Goal: Task Accomplishment & Management: Manage account settings

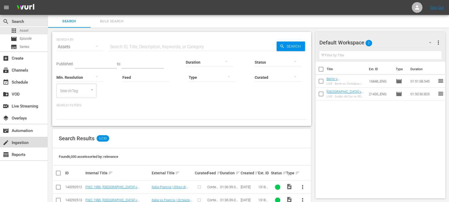
click at [21, 144] on div "create Ingestion" at bounding box center [15, 141] width 30 height 5
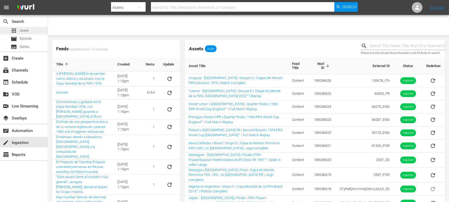
click at [31, 32] on div "apps Asset" at bounding box center [24, 30] width 48 height 7
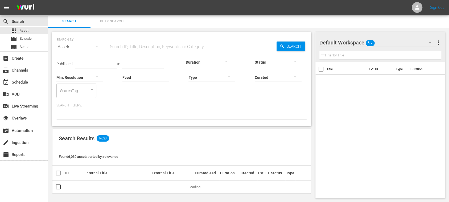
click at [116, 21] on span "Bulk Search" at bounding box center [112, 21] width 36 height 6
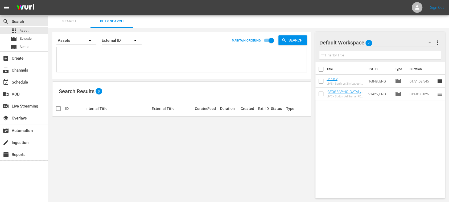
click at [98, 51] on textarea at bounding box center [182, 60] width 249 height 24
paste textarea "142646_ITA 142677_ITA 142658_ITA 142642_ITA 142653_ITA 142670_ITA 142671_ITA 14…"
type textarea "142646_ITA 142677_ITA 142658_ITA 142642_ITA 142653_ITA 142670_ITA 142671_ITA 14…"
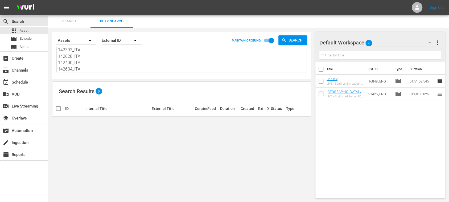
type textarea "142646_ITA 142677_ITA 142658_ITA 142642_ITA 142653_ITA 142670_ITA 142671_ITA 14…"
click at [29, 142] on div "create Ingestion" at bounding box center [15, 141] width 30 height 5
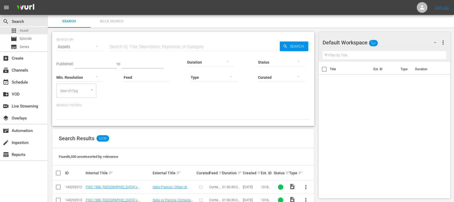
click at [104, 19] on span "Bulk Search" at bounding box center [112, 21] width 36 height 6
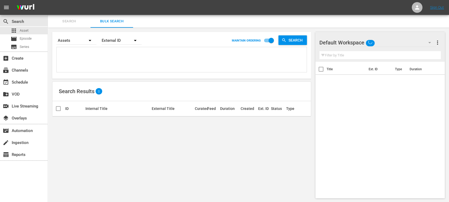
click at [96, 59] on textarea at bounding box center [182, 60] width 249 height 24
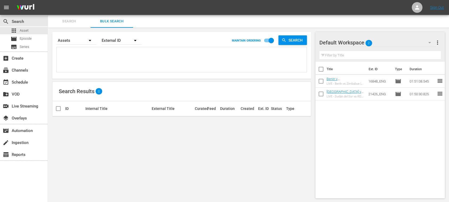
paste textarea "5cExZm151dMkS4IsIWT0bx_ENG 129795_ENG 129856_ENG 129792_ENG 129808_ENG 129807_E…"
type textarea "5cExZm151dMkS4IsIWT0bx_ENG 129795_ENG 129856_ENG 129792_ENG 129808_ENG 129807_E…"
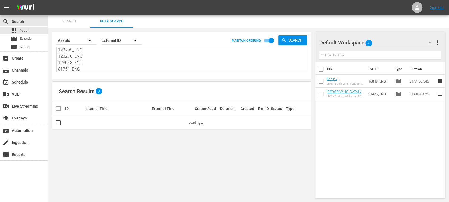
type textarea "5cExZm151dMkS4IsIWT0bx_ENG 129795_ENG 129856_ENG 129792_ENG 129808_ENG 129807_E…"
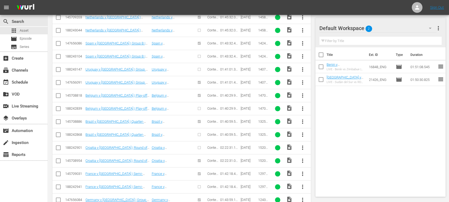
scroll to position [2125, 0]
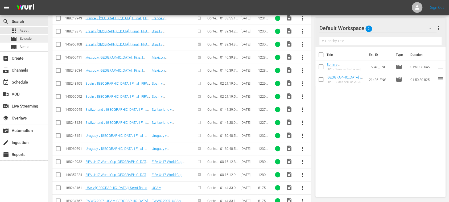
click at [30, 39] on span "Episode" at bounding box center [26, 38] width 12 height 5
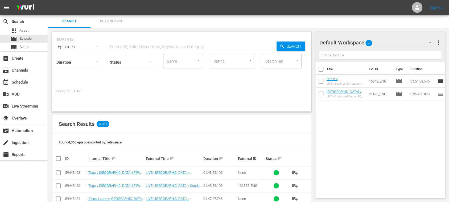
click at [351, 142] on div "Title Ext. ID Type Duration Benin v Zimbabwe | FIFA World Cup 26™ CAF Qualifier…" at bounding box center [380, 129] width 130 height 134
click at [110, 43] on input "text" at bounding box center [193, 46] width 168 height 13
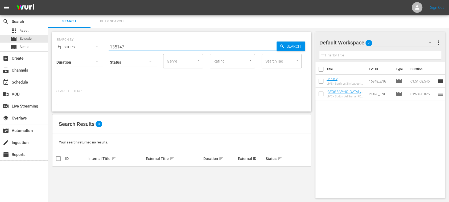
click at [137, 46] on input "135147" at bounding box center [193, 46] width 168 height 13
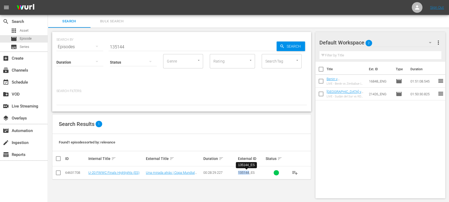
drag, startPoint x: 236, startPoint y: 174, endPoint x: 250, endPoint y: 174, distance: 13.6
click at [250, 174] on tr "64631708 U-20 FWWC Finals Highlights (ES) Una mirada atrás | Copa Mundial Femen…" at bounding box center [181, 172] width 258 height 13
copy tr "135144"
click at [134, 45] on input "135144" at bounding box center [193, 46] width 168 height 13
type input "135147"
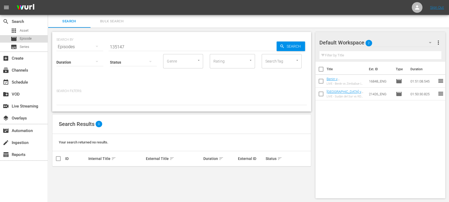
click at [37, 38] on div "movie Episode" at bounding box center [24, 38] width 48 height 7
click at [30, 44] on div "subtitles Series" at bounding box center [24, 46] width 48 height 7
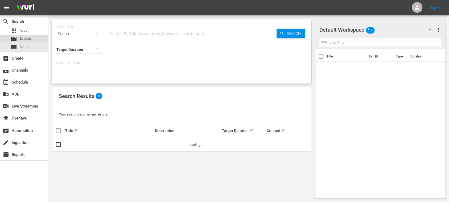
click at [30, 40] on span "Episode" at bounding box center [26, 38] width 12 height 5
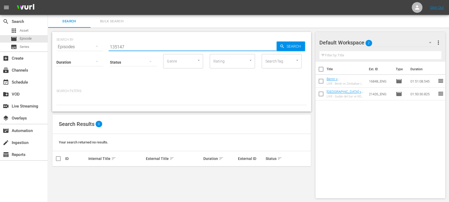
drag, startPoint x: 135, startPoint y: 47, endPoint x: 80, endPoint y: 46, distance: 54.8
click at [80, 46] on div "SEARCH BY Search By Episodes Search ID, Title, Description, Keywords, or Catego…" at bounding box center [181, 43] width 250 height 19
click at [29, 30] on div "apps Asset" at bounding box center [24, 30] width 48 height 7
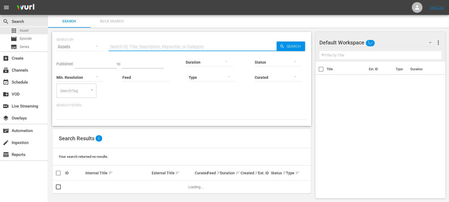
click at [123, 46] on input "text" at bounding box center [193, 46] width 168 height 13
paste input "135147"
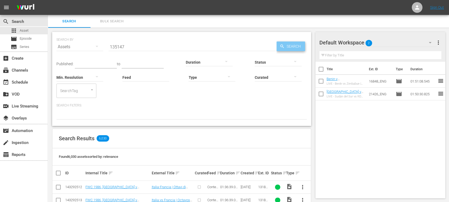
click at [285, 48] on span "Search" at bounding box center [294, 47] width 20 height 10
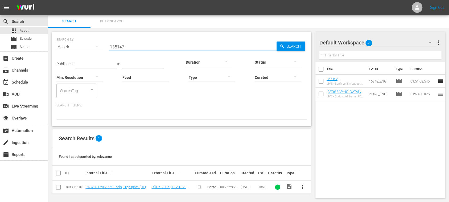
click at [134, 48] on input "135147" at bounding box center [193, 46] width 168 height 13
drag, startPoint x: 135, startPoint y: 47, endPoint x: 66, endPoint y: 45, distance: 68.9
click at [66, 45] on div "SEARCH BY Search By Assets Search ID, Title, Description, Keywords, or Category…" at bounding box center [181, 43] width 250 height 19
paste input "3"
type input "135143"
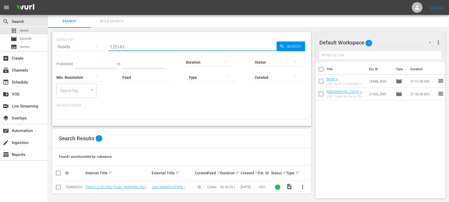
click at [294, 46] on span "Search" at bounding box center [294, 47] width 20 height 10
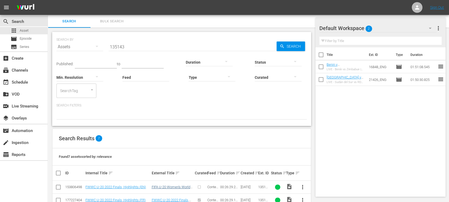
scroll to position [79, 0]
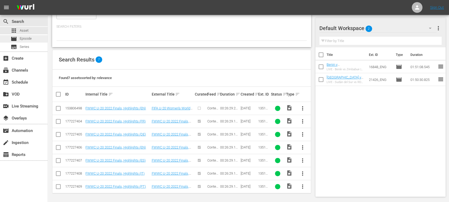
click at [23, 39] on span "Episode" at bounding box center [26, 38] width 12 height 5
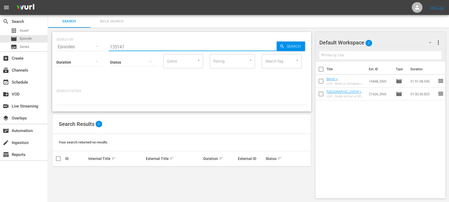
drag, startPoint x: 133, startPoint y: 45, endPoint x: 65, endPoint y: 44, distance: 68.1
click at [65, 44] on div "SEARCH BY Search By Episodes Search ID, Title, Description, Keywords, or Catego…" at bounding box center [181, 43] width 250 height 19
paste input "3"
type input "135143"
click at [289, 45] on span "Search" at bounding box center [294, 47] width 20 height 10
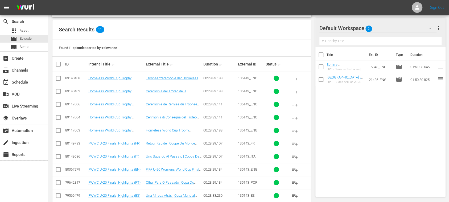
scroll to position [116, 0]
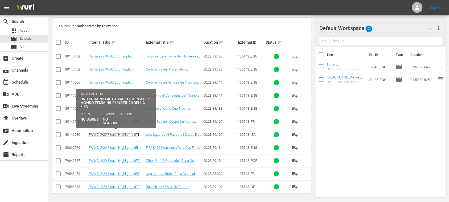
click at [127, 134] on link "FWWC U-20 Finals, Highlights (IT)" at bounding box center [113, 135] width 51 height 4
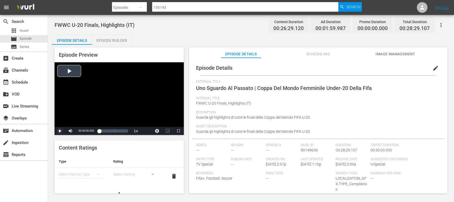
click at [60, 131] on span "Video Player" at bounding box center [60, 131] width 0 height 0
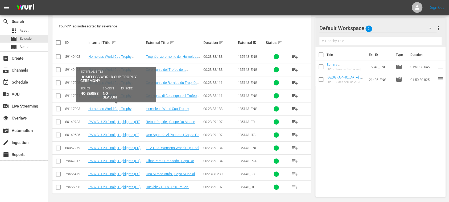
scroll to position [116, 0]
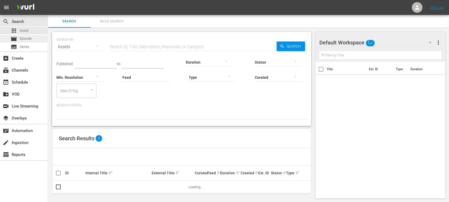
click at [31, 40] on span "Episode" at bounding box center [26, 38] width 12 height 5
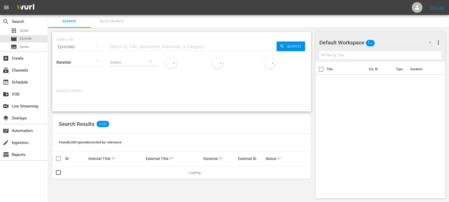
click at [126, 48] on input "text" at bounding box center [193, 46] width 168 height 13
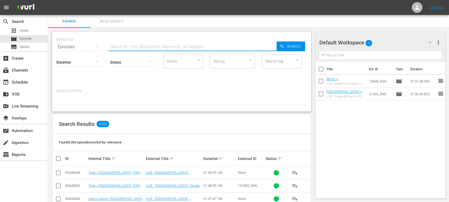
click at [151, 48] on input "text" at bounding box center [193, 46] width 168 height 13
paste input "135143"
click at [283, 42] on div "Search" at bounding box center [290, 47] width 28 height 10
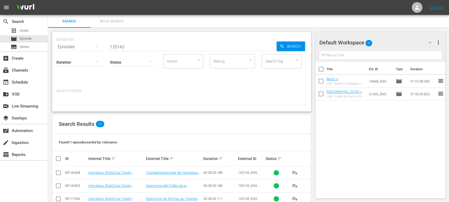
click at [133, 46] on input "135143" at bounding box center [193, 46] width 168 height 13
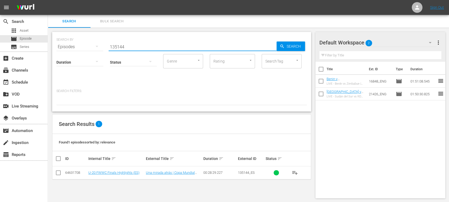
click at [133, 46] on input "135144" at bounding box center [193, 46] width 168 height 13
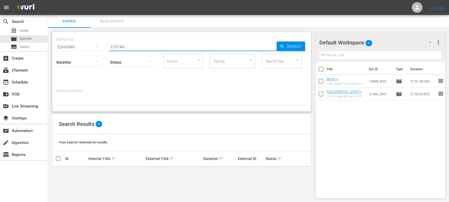
type input "135144"
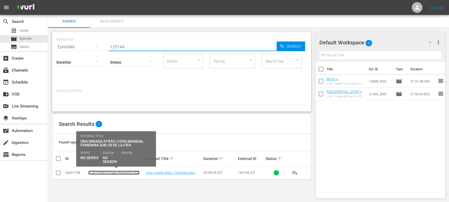
click at [113, 174] on link "U-20 FWWC Finals Highlights (ES)" at bounding box center [113, 173] width 51 height 4
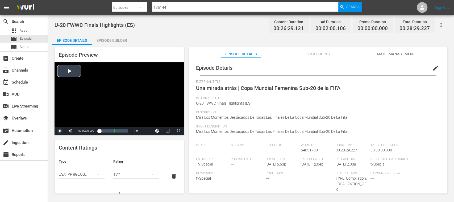
click at [60, 131] on span "Video Player" at bounding box center [60, 131] width 0 height 0
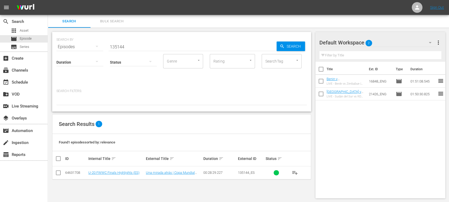
click at [58, 158] on input "checkbox" at bounding box center [60, 158] width 11 height 6
checkbox input "true"
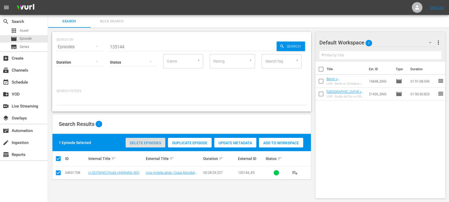
click at [146, 145] on div "Delete Episodes" at bounding box center [146, 143] width 40 height 10
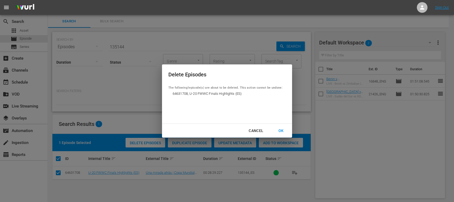
click at [283, 130] on div "OK" at bounding box center [281, 130] width 14 height 7
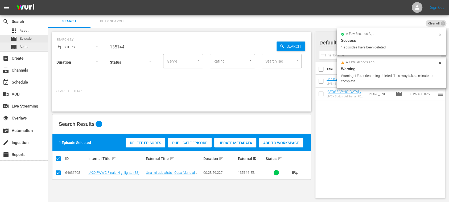
click at [28, 48] on span "Series" at bounding box center [25, 46] width 10 height 5
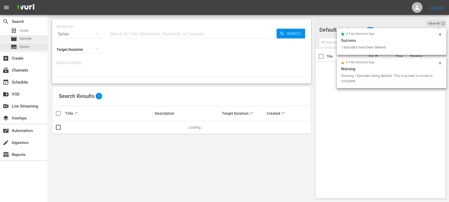
click at [29, 39] on span "Episode" at bounding box center [26, 38] width 12 height 5
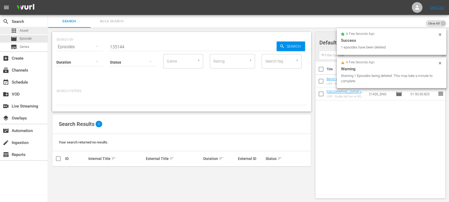
click at [26, 29] on span "Asset" at bounding box center [24, 30] width 9 height 5
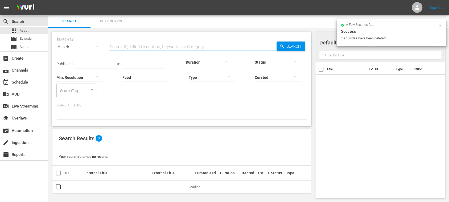
click at [127, 44] on input "text" at bounding box center [193, 46] width 168 height 13
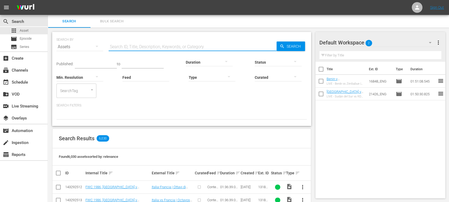
click at [139, 46] on input "text" at bounding box center [193, 46] width 168 height 13
paste input "135143"
type input "135144"
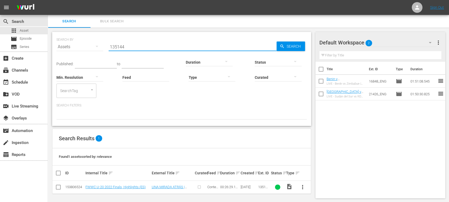
click at [60, 173] on input "checkbox" at bounding box center [60, 173] width 11 height 6
checkbox input "true"
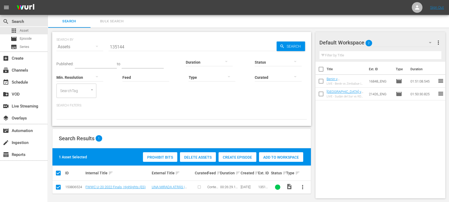
click at [201, 156] on span "Delete Assets" at bounding box center [198, 157] width 36 height 4
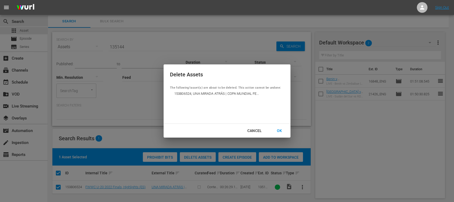
click at [280, 129] on div "OK" at bounding box center [279, 130] width 14 height 7
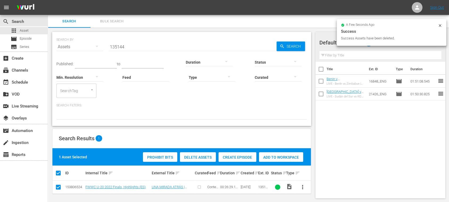
click at [135, 49] on input "135144" at bounding box center [193, 46] width 168 height 13
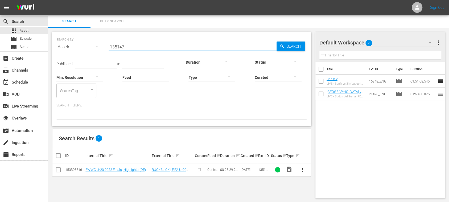
type input "135147"
click at [59, 155] on input "checkbox" at bounding box center [60, 155] width 11 height 6
checkbox input "true"
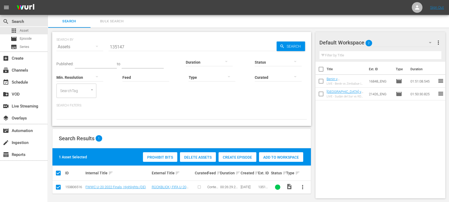
click at [195, 155] on span "Delete Assets" at bounding box center [198, 157] width 36 height 4
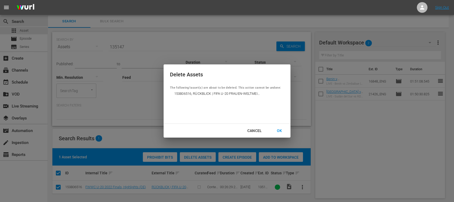
click at [281, 128] on div "OK" at bounding box center [279, 130] width 14 height 7
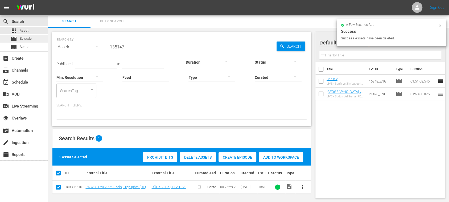
click at [29, 39] on span "Episode" at bounding box center [26, 38] width 12 height 5
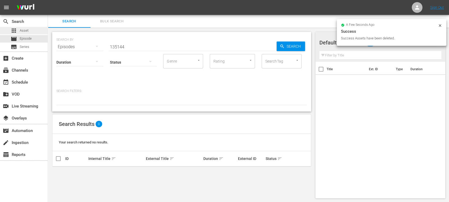
click at [27, 30] on span "Asset" at bounding box center [24, 30] width 9 height 5
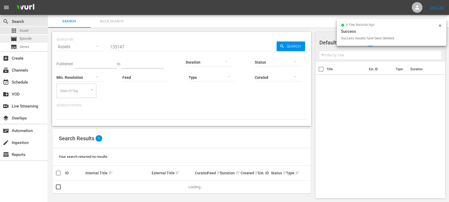
click at [29, 37] on span "Episode" at bounding box center [26, 38] width 12 height 5
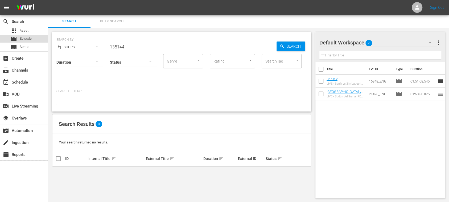
click at [28, 38] on span "Episode" at bounding box center [26, 38] width 12 height 5
drag, startPoint x: 137, startPoint y: 47, endPoint x: 54, endPoint y: 46, distance: 83.5
click at [54, 46] on div "SEARCH BY Search By Episodes Search ID, Title, Description, Keywords, or Catego…" at bounding box center [181, 72] width 259 height 80
paste input "2556"
type input "132556"
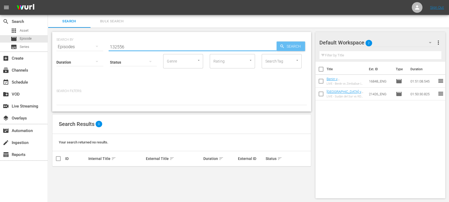
drag, startPoint x: 283, startPoint y: 47, endPoint x: 264, endPoint y: 60, distance: 23.0
click at [283, 46] on icon "button" at bounding box center [282, 46] width 5 height 5
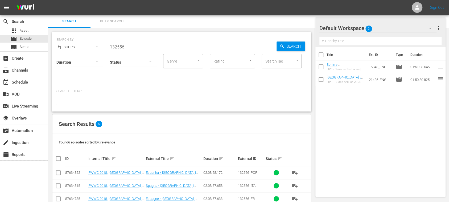
scroll to position [52, 0]
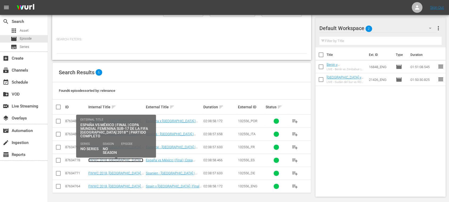
click at [138, 159] on link "FWWC 2018, Spain v Mexico, Final - FMR (ES)" at bounding box center [115, 164] width 55 height 12
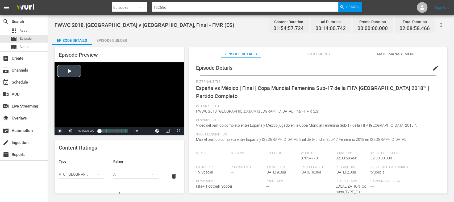
click at [60, 131] on span "Video Player" at bounding box center [60, 131] width 0 height 0
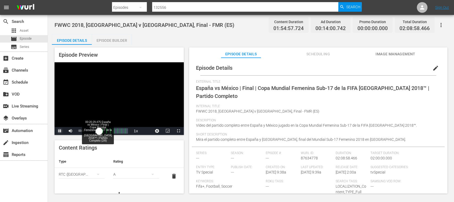
drag, startPoint x: 104, startPoint y: 129, endPoint x: 119, endPoint y: 130, distance: 14.9
click at [119, 130] on div "Loaded : 0.61% 00:20:29.475 España vs México | Final | Copa Mundial Femenina Su…" at bounding box center [113, 130] width 28 height 5
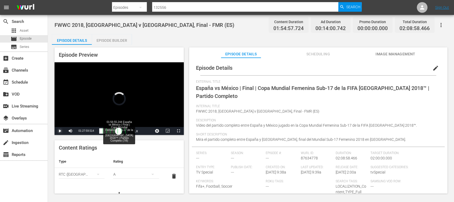
click at [125, 127] on div "Loaded : 0.00% 01:56:55.244 España vs México | Final | Copa Mundial Femenina Su…" at bounding box center [114, 131] width 34 height 8
click at [124, 132] on div "01:44:59.218" at bounding box center [112, 130] width 26 height 5
click at [27, 39] on span "Episode" at bounding box center [26, 38] width 12 height 5
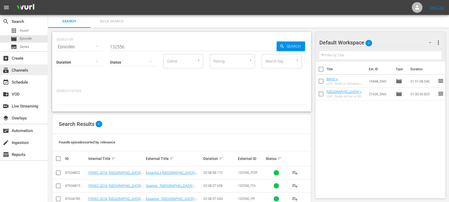
click at [20, 70] on div "subscriptions Channels" at bounding box center [15, 69] width 30 height 5
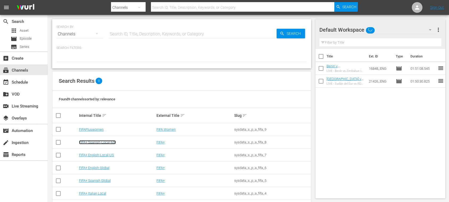
click at [110, 142] on link "FIFA+ Spanish-Local-MX" at bounding box center [97, 142] width 37 height 4
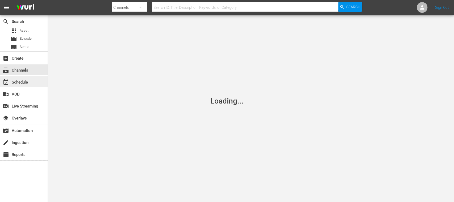
click at [32, 82] on div "event_available Schedule" at bounding box center [24, 81] width 48 height 11
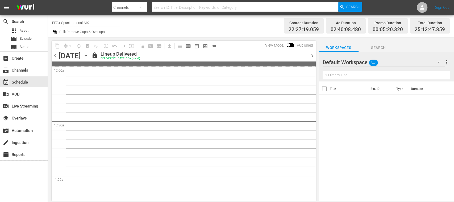
click at [312, 54] on span "chevron_right" at bounding box center [312, 55] width 7 height 7
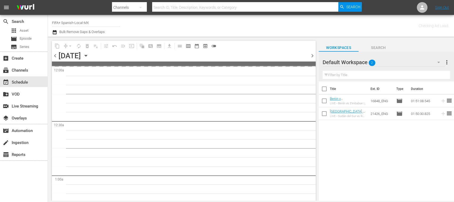
click at [312, 54] on span "chevron_right" at bounding box center [312, 55] width 7 height 7
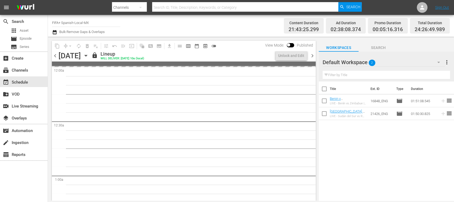
click at [312, 54] on span "chevron_right" at bounding box center [312, 55] width 7 height 7
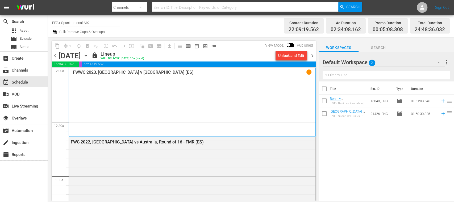
click at [296, 56] on div "Unlock and Edit" at bounding box center [291, 56] width 26 height 10
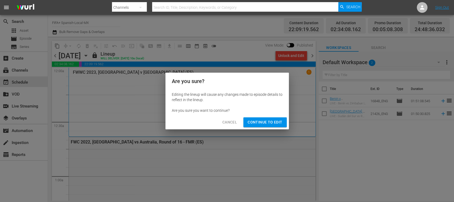
click at [274, 121] on span "Continue to Edit" at bounding box center [265, 122] width 35 height 7
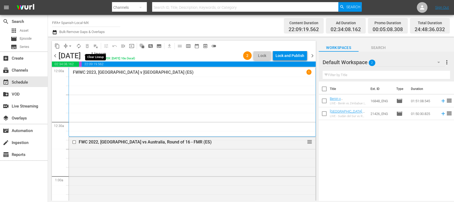
click at [97, 43] on span "playlist_remove_outlined" at bounding box center [95, 45] width 5 height 5
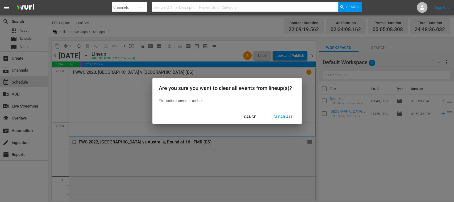
click at [278, 115] on div "Clear All" at bounding box center [283, 117] width 28 height 7
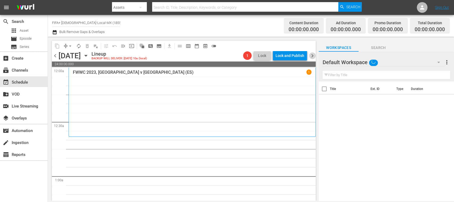
click at [313, 54] on span "chevron_right" at bounding box center [312, 55] width 7 height 7
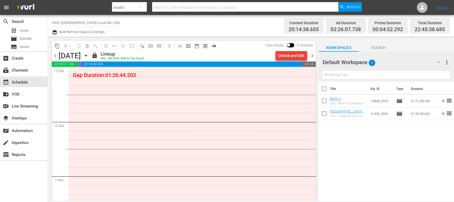
click at [291, 58] on div "Unlock and Edit" at bounding box center [291, 56] width 26 height 10
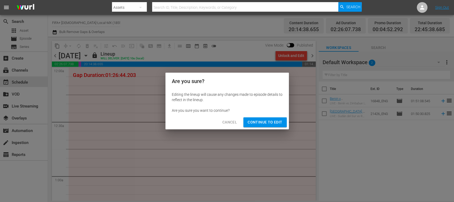
click at [270, 124] on span "Continue to Edit" at bounding box center [265, 122] width 35 height 7
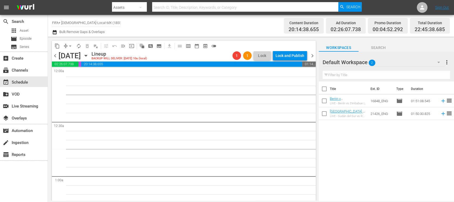
click at [95, 46] on span "playlist_remove_outlined" at bounding box center [95, 45] width 5 height 5
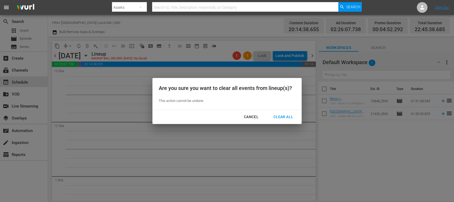
click at [281, 115] on div "Clear All" at bounding box center [283, 117] width 28 height 7
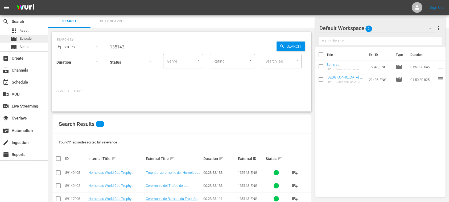
click at [26, 38] on span "Episode" at bounding box center [26, 38] width 12 height 5
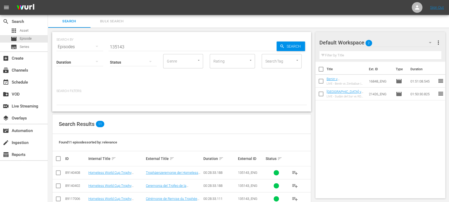
click at [119, 21] on span "Bulk Search" at bounding box center [112, 21] width 36 height 6
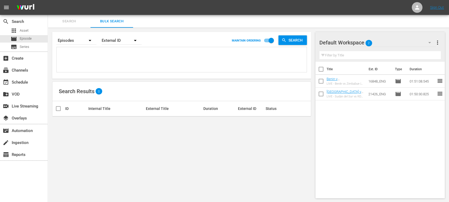
click at [101, 53] on textarea at bounding box center [182, 60] width 249 height 24
paste textarea "38nOdN8GqEpUioCBLZBR2f_ES 18jFfHPhWLASWPUeorkFP6_ES 116394_ES 138199_ES 136577_…"
type textarea "38nOdN8GqEpUioCBLZBR2f_ES 18jFfHPhWLASWPUeorkFP6_ES 116394_ES 138199_ES 136577_…"
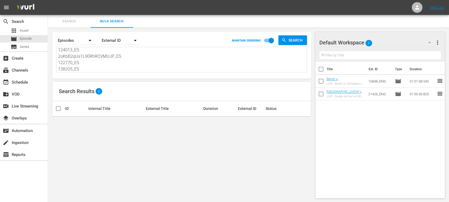
type textarea "38nOdN8GqEpUioCBLZBR2f_ES 18jFfHPhWLASWPUeorkFP6_ES 116394_ES 138199_ES 136577_…"
click at [439, 40] on span "more_vert" at bounding box center [437, 42] width 6 height 6
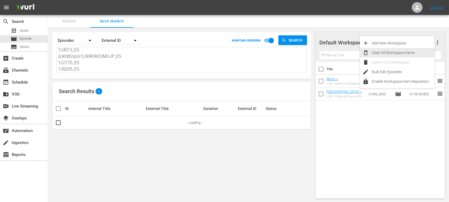
click at [403, 54] on div "Clear All Workspace Items" at bounding box center [403, 53] width 63 height 10
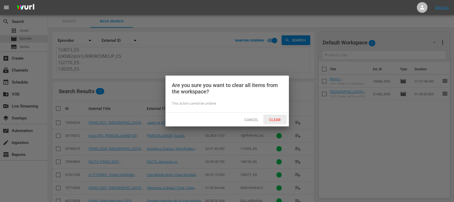
click at [275, 119] on span "Clear" at bounding box center [275, 120] width 20 height 4
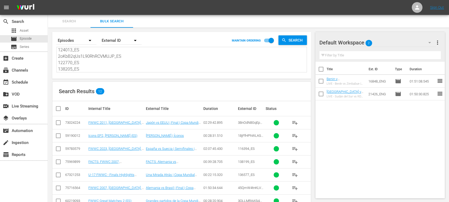
click at [61, 109] on input "checkbox" at bounding box center [60, 108] width 11 height 6
checkbox input "true"
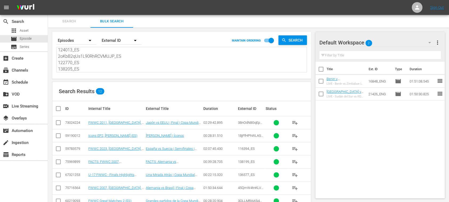
checkbox input "true"
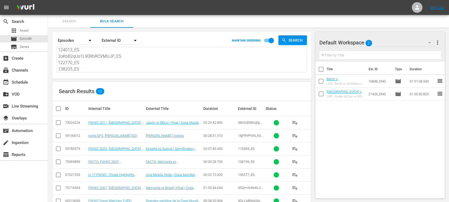
checkbox input "true"
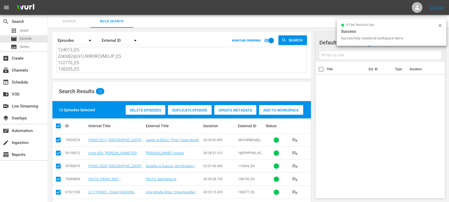
click at [279, 111] on span "Add to Workspace" at bounding box center [281, 110] width 44 height 4
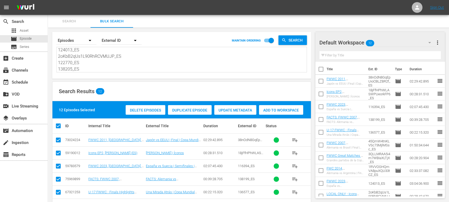
click at [75, 25] on button "Search" at bounding box center [69, 21] width 43 height 13
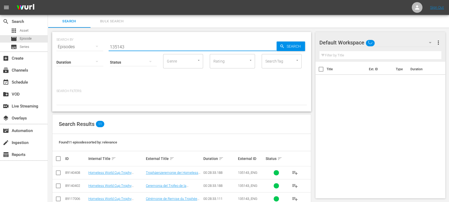
drag, startPoint x: 129, startPoint y: 43, endPoint x: 67, endPoint y: 45, distance: 62.0
click at [67, 45] on div "SEARCH BY Search By Episodes Search ID, Title, Description, Keywords, or Catego…" at bounding box center [181, 43] width 250 height 19
paste input "23065_ES"
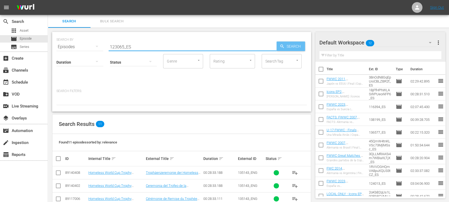
click at [280, 47] on icon "button" at bounding box center [282, 46] width 5 height 5
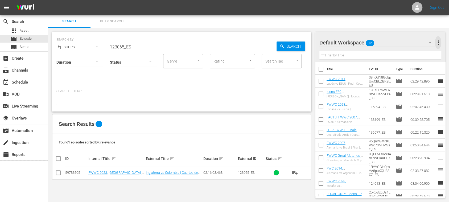
click at [439, 40] on span "more_vert" at bounding box center [438, 42] width 6 height 6
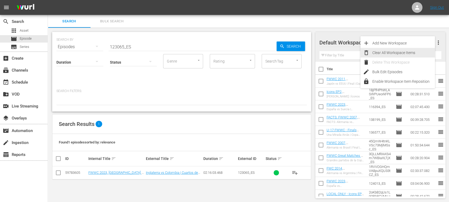
click at [408, 53] on div "Clear All Workspace Items" at bounding box center [403, 53] width 63 height 10
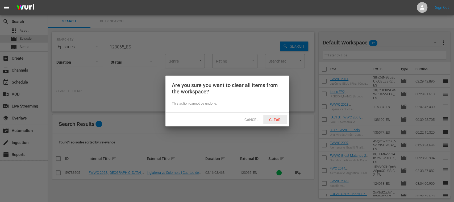
click at [278, 117] on div "Clear" at bounding box center [274, 120] width 23 height 10
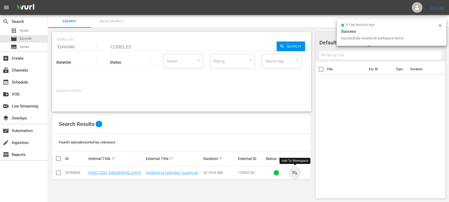
click at [295, 172] on span "playlist_add" at bounding box center [295, 172] width 6 height 6
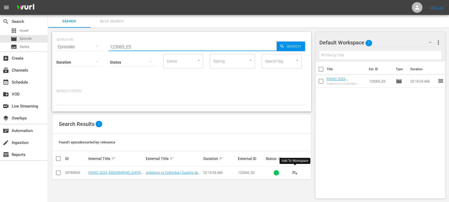
drag, startPoint x: 145, startPoint y: 45, endPoint x: 136, endPoint y: 45, distance: 8.8
click at [136, 45] on input "123065_ES" at bounding box center [193, 46] width 168 height 13
drag, startPoint x: 125, startPoint y: 47, endPoint x: 81, endPoint y: 46, distance: 43.6
click at [81, 46] on div "SEARCH BY Search By Episodes Search ID, Title, Description, Keywords, or Catego…" at bounding box center [181, 43] width 250 height 19
paste input "72"
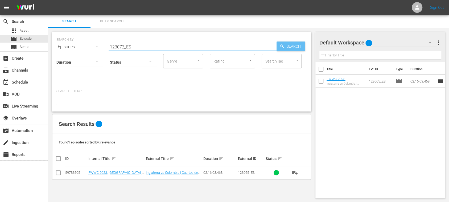
click at [282, 48] on icon "button" at bounding box center [282, 46] width 5 height 5
click at [294, 171] on span "playlist_add" at bounding box center [295, 172] width 6 height 6
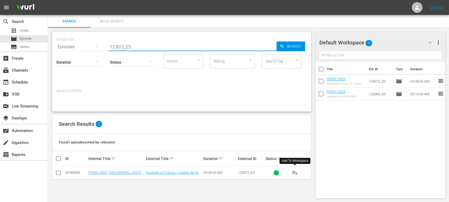
drag, startPoint x: 124, startPoint y: 43, endPoint x: 121, endPoint y: 43, distance: 3.0
click at [86, 41] on div "SEARCH BY Search By Episodes Search ID, Title, Description, Keywords, or Catego…" at bounding box center [181, 43] width 250 height 19
paste input "7256"
type input "17256_ES"
click at [282, 47] on icon "button" at bounding box center [281, 45] width 3 height 3
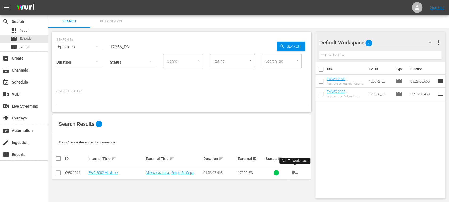
click at [297, 172] on span "playlist_add" at bounding box center [295, 172] width 6 height 6
click at [116, 23] on span "Bulk Search" at bounding box center [112, 21] width 36 height 6
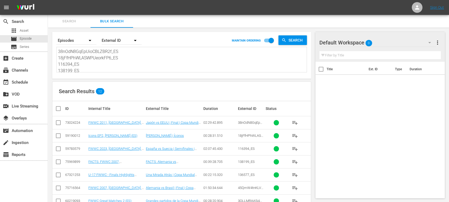
click at [60, 109] on input "checkbox" at bounding box center [60, 108] width 11 height 6
checkbox input "true"
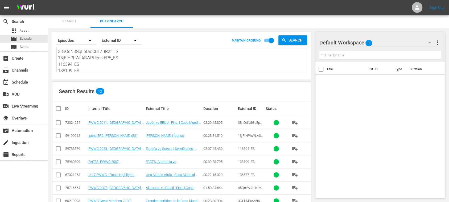
checkbox input "true"
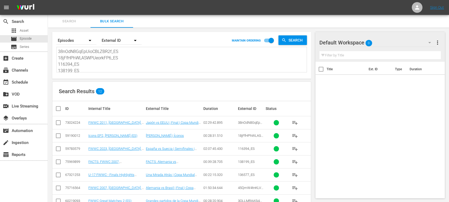
checkbox input "true"
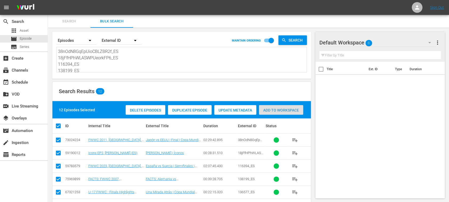
click at [292, 111] on span "Add to Workspace" at bounding box center [281, 110] width 44 height 4
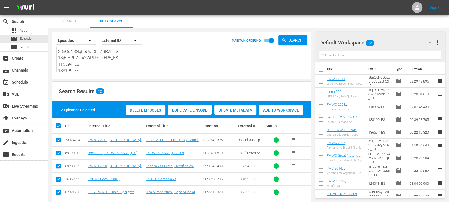
click at [58, 51] on div "38nOdN8GqEpUioCBLZBR2f_ES 18jFfHPhWLASWPUeorkFP6_ES 116394_ES 138199_ES 136577_…" at bounding box center [182, 59] width 250 height 25
drag, startPoint x: 59, startPoint y: 51, endPoint x: 197, endPoint y: 101, distance: 146.9
click at [197, 101] on div "Search By Episodes Order By External ID MAINTAIN ORDERING Search 38nOdN8GqEpUio…" at bounding box center [181, 164] width 267 height 272
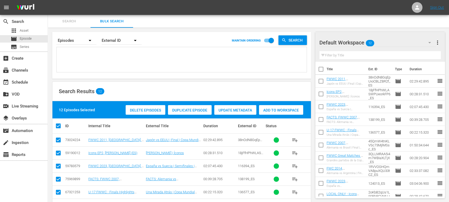
paste textarea "6qWXTJQwHEBfXnEUcNfI0f_ES 5L083dHiRykjHoNgHP5hCb_ES 116232_ES 138188_ES 135143_…"
type textarea "6qWXTJQwHEBfXnEUcNfI0f_ES 5L083dHiRykjHoNgHP5hCb_ES 116232_ES 138188_ES 135143_…"
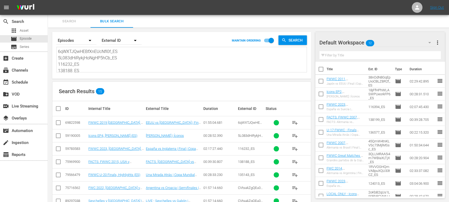
click at [438, 44] on span "more_vert" at bounding box center [437, 42] width 6 height 6
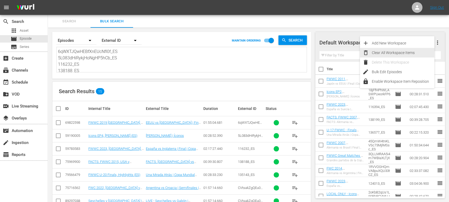
click at [410, 53] on div "Clear All Workspace Items" at bounding box center [403, 53] width 63 height 10
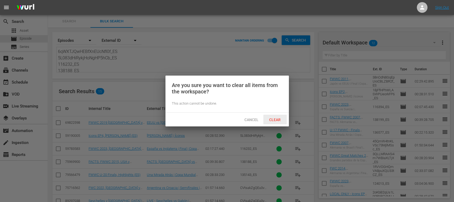
click at [278, 121] on span "Clear" at bounding box center [275, 120] width 20 height 4
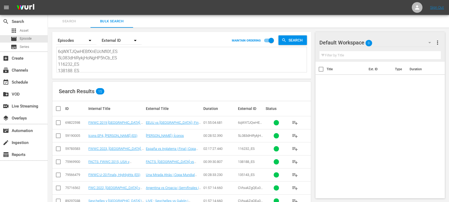
scroll to position [65, 0]
drag, startPoint x: 59, startPoint y: 52, endPoint x: 248, endPoint y: 99, distance: 194.4
click at [248, 99] on div "Search By Episodes Order By External ID MAINTAIN ORDERING Search 6qWXTJQwHEBfXn…" at bounding box center [181, 175] width 267 height 294
type textarea "6"
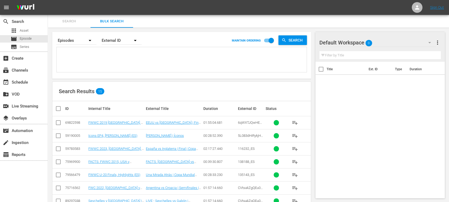
scroll to position [0, 0]
paste textarea "6qWXTJQwHEBfXnEUcNfI0f_ES 5L083dHiRykjHoNgHP5hCb_ES 116232_ES 138188_ES 135143_…"
type textarea "6qWXTJQwHEBfXnEUcNfI0f_ES 5L083dHiRykjHoNgHP5hCb_ES 116232_ES 138188_ES 135143_…"
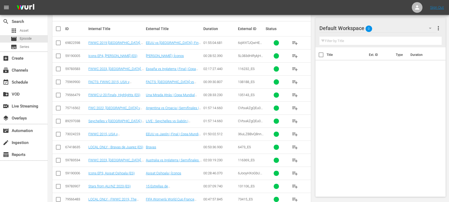
scroll to position [78, 0]
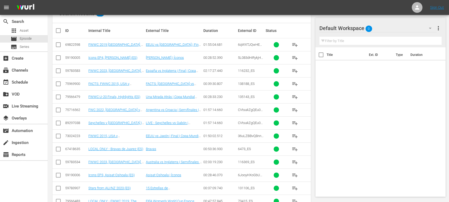
type textarea "6qWXTJQwHEBfXnEUcNfI0f_ES 5L083dHiRykjHoNgHP5hCb_ES 116232_ES 138188_ES 135143_…"
click at [61, 28] on input "checkbox" at bounding box center [60, 30] width 11 height 6
checkbox input "true"
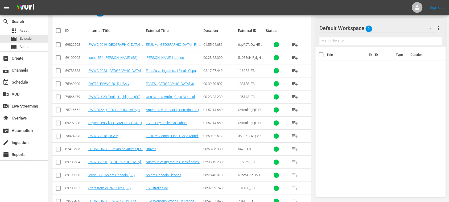
checkbox input "true"
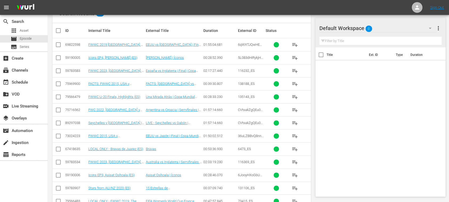
checkbox input "true"
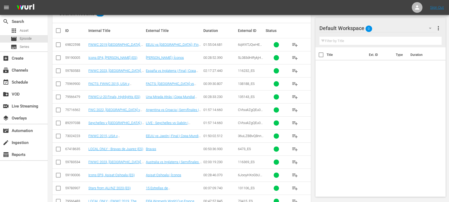
checkbox input "true"
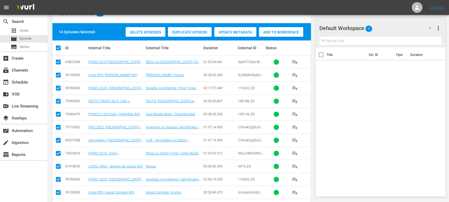
click at [59, 138] on input "checkbox" at bounding box center [58, 141] width 6 height 6
checkbox input "false"
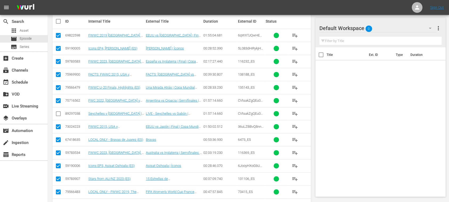
scroll to position [122, 0]
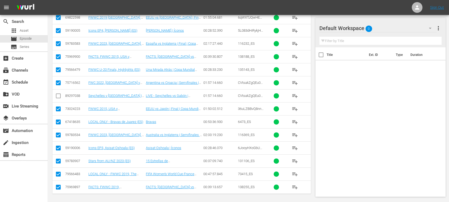
click at [59, 173] on input "checkbox" at bounding box center [58, 175] width 6 height 6
checkbox input "false"
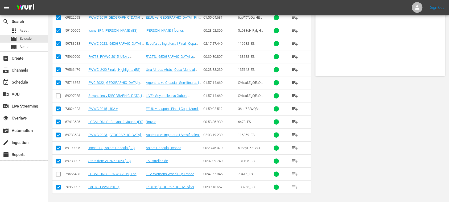
scroll to position [0, 0]
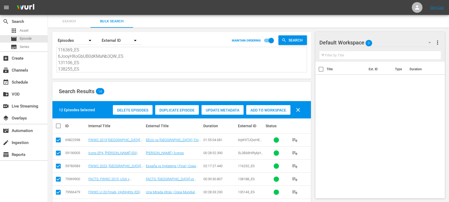
click at [279, 110] on span "Add to Workspace" at bounding box center [268, 110] width 44 height 4
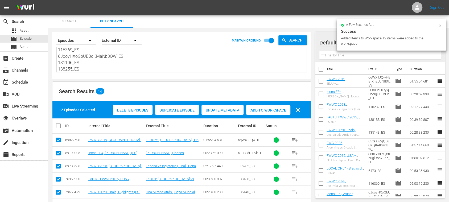
click at [440, 26] on icon at bounding box center [440, 25] width 4 height 4
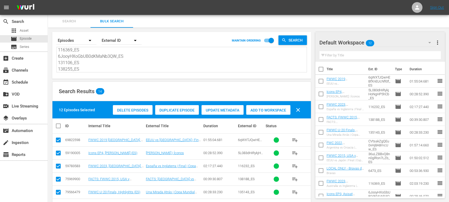
click at [437, 42] on span "more_vert" at bounding box center [437, 42] width 6 height 6
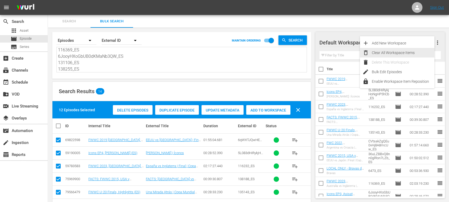
click at [398, 52] on div "Clear All Workspace Items" at bounding box center [403, 53] width 63 height 10
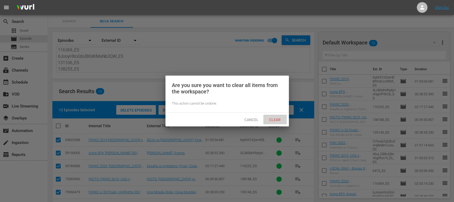
click at [275, 118] on span "Clear" at bounding box center [275, 120] width 20 height 4
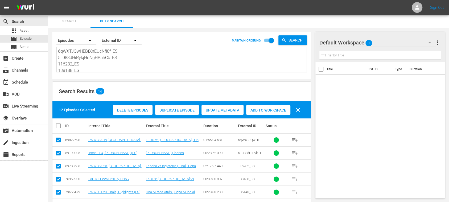
drag, startPoint x: 53, startPoint y: 48, endPoint x: 16, endPoint y: 7, distance: 55.6
click at [16, 7] on div "menu Sign Out search Search apps Asset movie Episode subtitles Series add_box C…" at bounding box center [224, 163] width 449 height 326
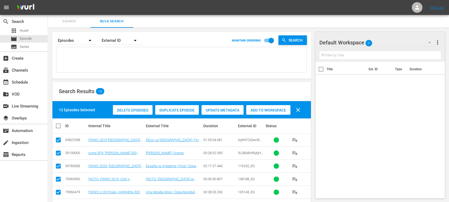
paste textarea "38nOdN8GqEpUioCBLZBR2f_DE 18jFfHPhWLASWPUeorkFP6_DE 116394_DE 138199_DE 136577_…"
type textarea "38nOdN8GqEpUioCBLZBR2f_DE 18jFfHPhWLASWPUeorkFP6_DE 116394_DE 138199_DE 136577_…"
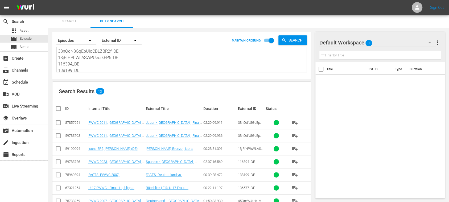
type textarea "38nOdN8GqEpUioCBLZBR2f_DE 18jFfHPhWLASWPUeorkFP6_DE 116394_DE 138199_DE 136577_…"
click at [57, 108] on input "checkbox" at bounding box center [60, 108] width 11 height 6
checkbox input "true"
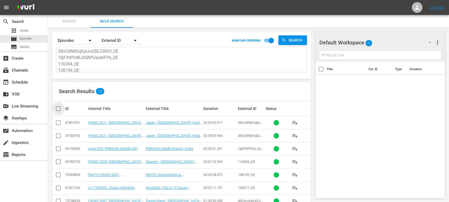
checkbox input "true"
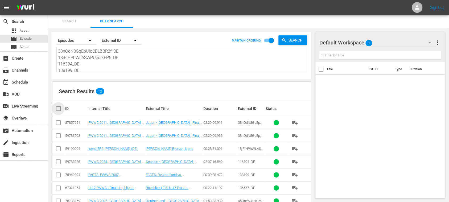
checkbox input "true"
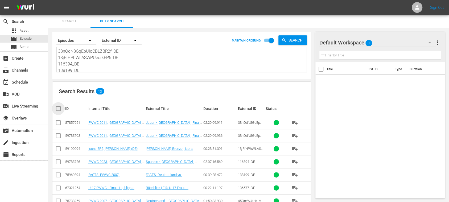
checkbox input "true"
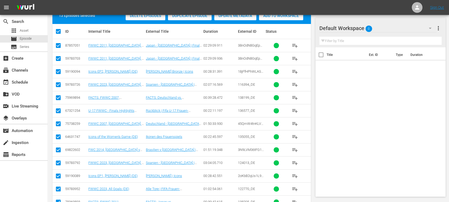
scroll to position [109, 0]
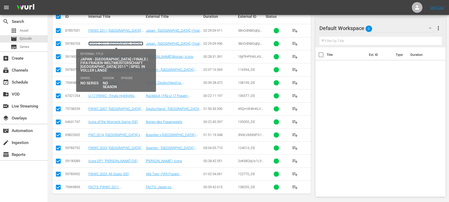
click at [115, 42] on link "FWWC 2011, Japan v USA (DE)" at bounding box center [115, 46] width 55 height 8
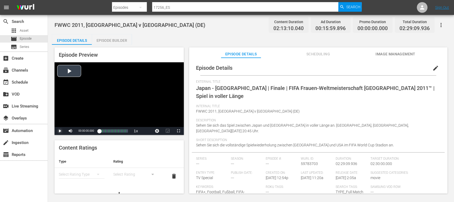
click at [60, 131] on span "Video Player" at bounding box center [60, 131] width 0 height 0
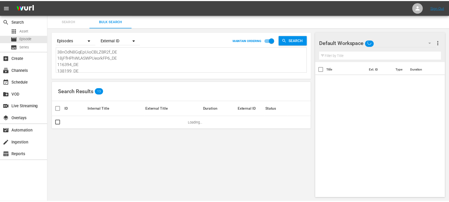
scroll to position [1, 0]
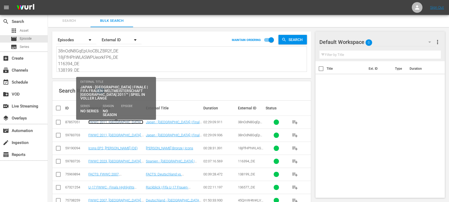
click at [113, 120] on link "FWWC 2011, [GEOGRAPHIC_DATA] v [GEOGRAPHIC_DATA], Final - FMR (DE)" at bounding box center [115, 126] width 55 height 12
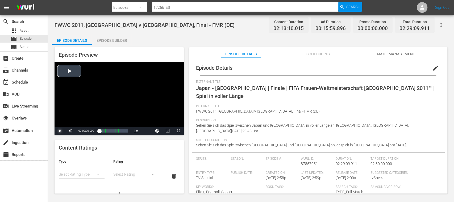
click at [60, 131] on span "Video Player" at bounding box center [60, 131] width 0 height 0
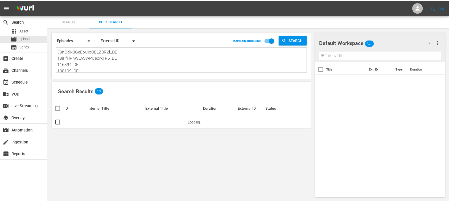
scroll to position [1, 0]
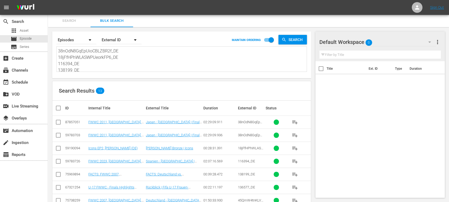
click at [59, 133] on input "checkbox" at bounding box center [58, 136] width 6 height 6
checkbox input "true"
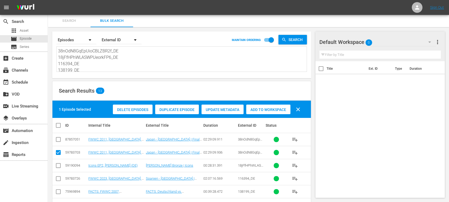
click at [130, 111] on span "Delete Episodes" at bounding box center [133, 109] width 40 height 4
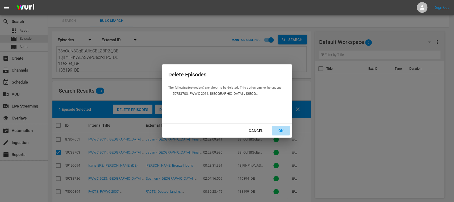
click at [283, 131] on div "OK" at bounding box center [281, 130] width 14 height 7
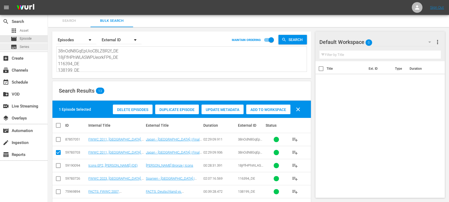
click at [25, 46] on span "Series" at bounding box center [25, 46] width 10 height 5
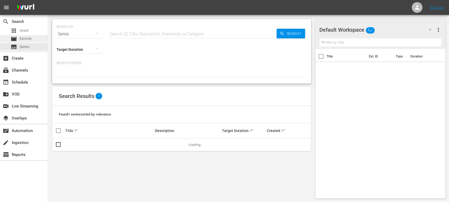
click at [26, 37] on span "Episode" at bounding box center [26, 38] width 12 height 5
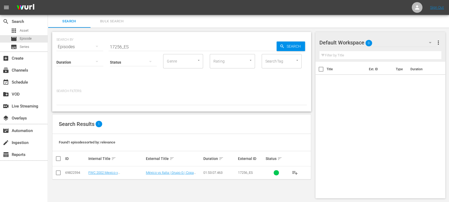
click at [109, 22] on span "Bulk Search" at bounding box center [112, 21] width 36 height 6
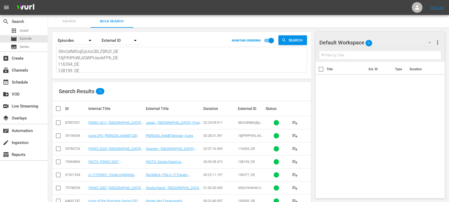
click at [59, 109] on input "checkbox" at bounding box center [60, 108] width 11 height 6
checkbox input "true"
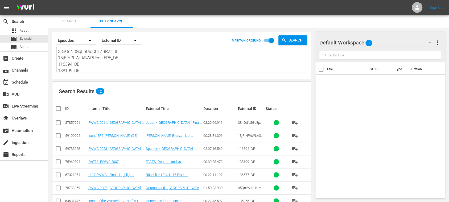
checkbox input "true"
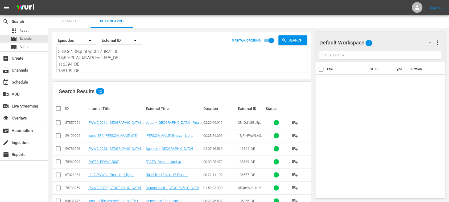
checkbox input "true"
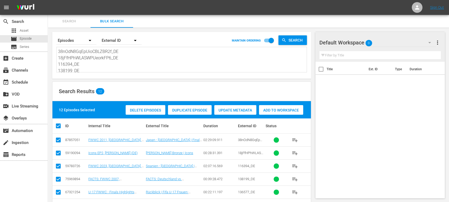
click at [293, 111] on span "Add to Workspace" at bounding box center [281, 110] width 44 height 4
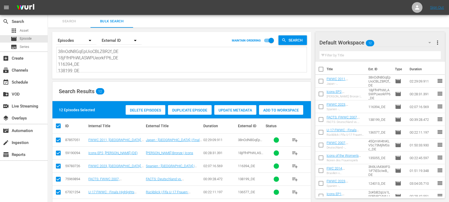
scroll to position [59, 0]
drag, startPoint x: 59, startPoint y: 52, endPoint x: 227, endPoint y: 98, distance: 173.9
click at [214, 94] on div "Search By Episodes Order By External ID MAINTAIN ORDERING Search 38nOdN8GqEpUio…" at bounding box center [181, 164] width 267 height 272
type textarea "3"
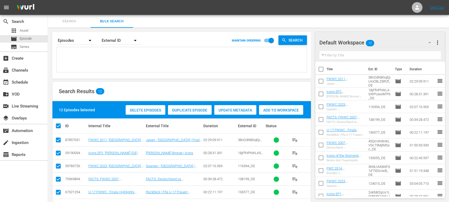
scroll to position [0, 0]
paste textarea "6qWXTJQwHEBfXnEUcNfI0f_DE 5L083dHiRykjHoNgHP5hCb_DE 116232_DE 138188_DE 135143_…"
type textarea "6qWXTJQwHEBfXnEUcNfI0f_DE 5L083dHiRykjHoNgHP5hCb_DE 116232_DE 138188_DE 135143_…"
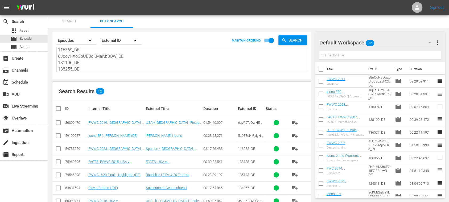
type textarea "6qWXTJQwHEBfXnEUcNfI0f_DE 5L083dHiRykjHoNgHP5hCb_DE 116232_DE 138188_DE 135143_…"
click at [435, 42] on span "more_vert" at bounding box center [437, 42] width 6 height 6
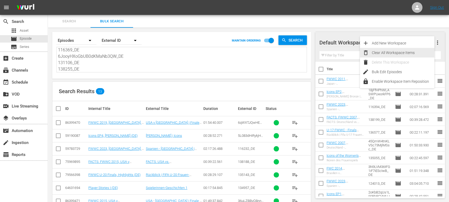
click at [413, 50] on div "Clear All Workspace Items" at bounding box center [403, 53] width 63 height 10
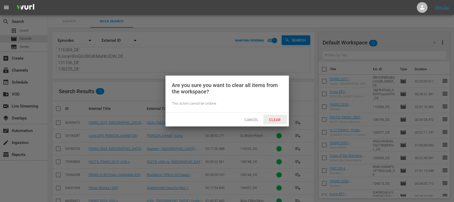
click at [276, 118] on span "Clear" at bounding box center [275, 120] width 20 height 4
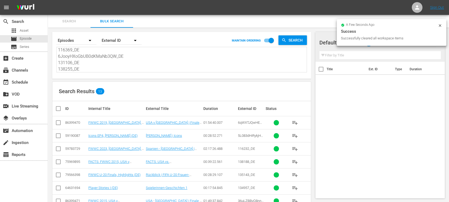
click at [59, 109] on input "checkbox" at bounding box center [60, 108] width 11 height 6
checkbox input "true"
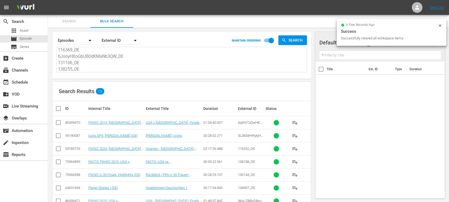
checkbox input "true"
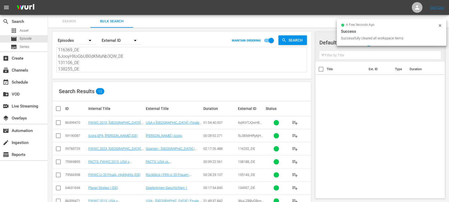
checkbox input "true"
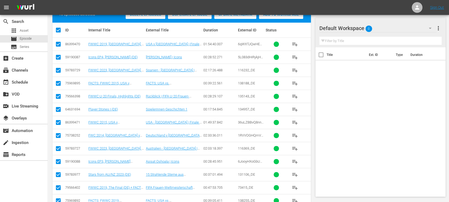
scroll to position [109, 0]
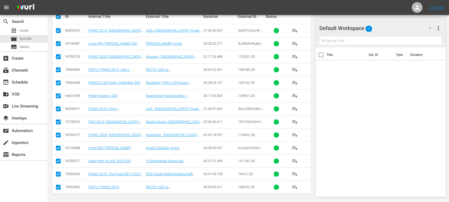
click at [59, 173] on input "checkbox" at bounding box center [58, 175] width 6 height 6
checkbox input "false"
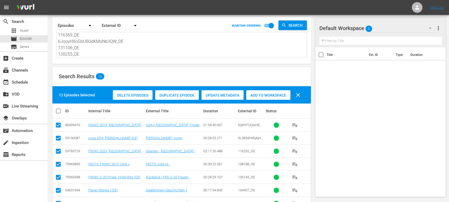
click at [283, 95] on span "Add to Workspace" at bounding box center [268, 95] width 44 height 4
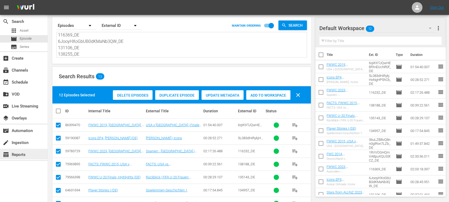
click at [22, 156] on div "table_chart Reports" at bounding box center [15, 153] width 30 height 5
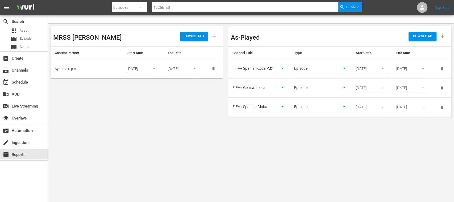
click at [443, 107] on icon "delete" at bounding box center [442, 107] width 2 height 3
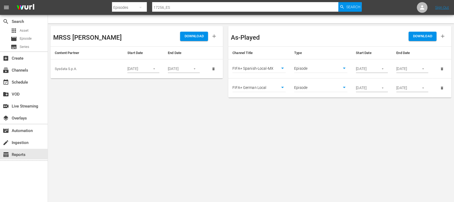
click at [382, 68] on icon "button" at bounding box center [383, 69] width 4 height 4
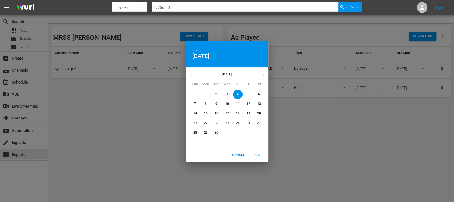
click at [260, 92] on p "6" at bounding box center [259, 94] width 2 height 5
click at [258, 154] on span "OK" at bounding box center [257, 155] width 13 height 6
type input "09/06/2025"
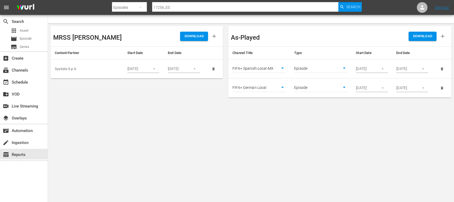
click at [383, 88] on icon "button" at bounding box center [383, 88] width 4 height 4
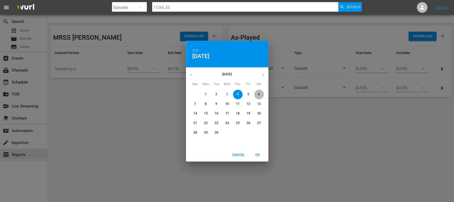
click at [260, 94] on p "6" at bounding box center [259, 94] width 2 height 5
click at [259, 154] on span "OK" at bounding box center [257, 155] width 13 height 6
type input "09/06/2025"
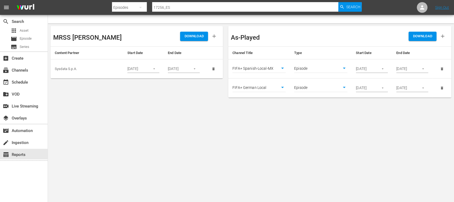
click at [421, 37] on span "DOWNLOAD" at bounding box center [422, 36] width 19 height 6
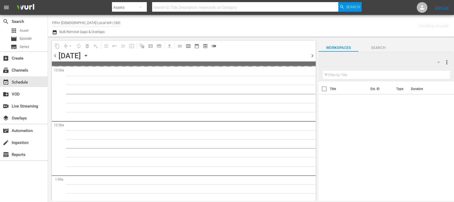
click at [55, 55] on span "chevron_left" at bounding box center [55, 55] width 7 height 7
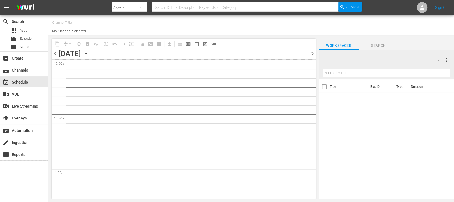
type input "FIFA+ [DEMOGRAPHIC_DATA]-Local-MX (1855)"
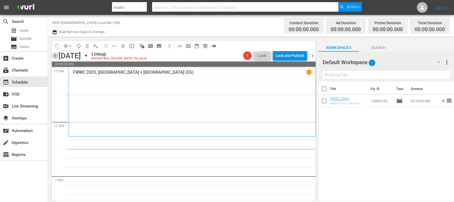
click at [56, 56] on span "chevron_left" at bounding box center [55, 55] width 7 height 7
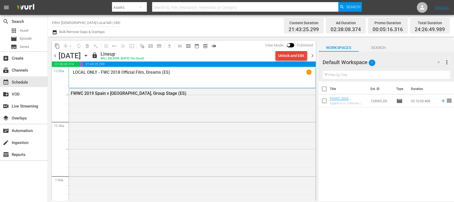
click at [296, 56] on div "Unlock and Edit" at bounding box center [291, 56] width 26 height 10
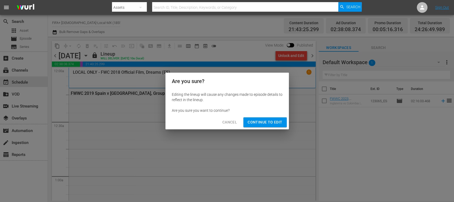
click at [274, 121] on span "Continue to Edit" at bounding box center [265, 122] width 35 height 7
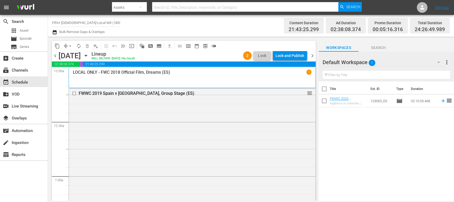
scroll to position [698, 0]
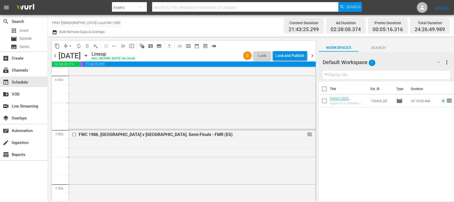
click at [347, 122] on div "Title Ext. ID Type Duration FWWC 2023, [GEOGRAPHIC_DATA] v [GEOGRAPHIC_DATA] (E…" at bounding box center [386, 141] width 135 height 120
click at [74, 134] on input "checkbox" at bounding box center [75, 134] width 6 height 5
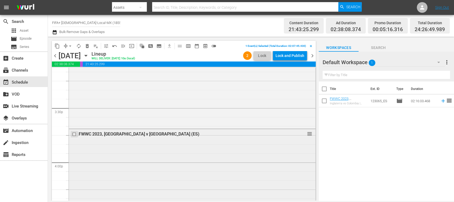
click at [73, 134] on input "checkbox" at bounding box center [75, 134] width 6 height 5
click at [74, 135] on input "checkbox" at bounding box center [75, 134] width 6 height 5
click at [88, 48] on span "delete_forever_outlined" at bounding box center [87, 45] width 5 height 5
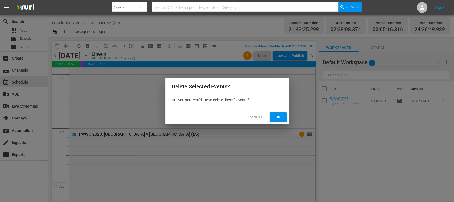
click at [276, 116] on span "Ok" at bounding box center [278, 117] width 9 height 7
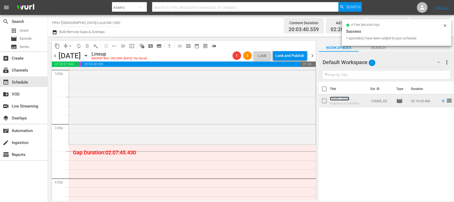
scroll to position [1706, 0]
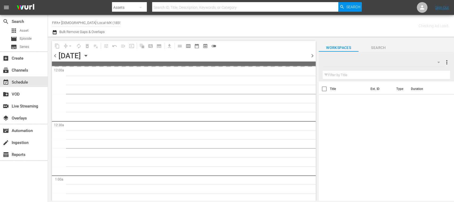
type input "FIFA+ [DEMOGRAPHIC_DATA]-Local-MX (1855)"
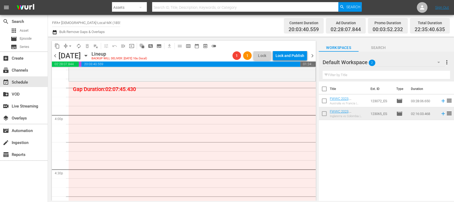
scroll to position [1678, 0]
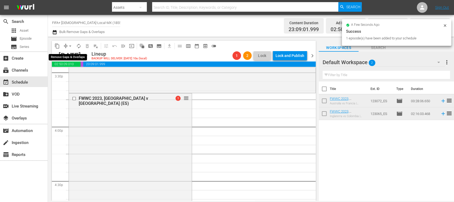
click at [70, 46] on span "arrow_drop_down" at bounding box center [70, 45] width 5 height 5
click at [80, 72] on li "Align to End of Previous Day" at bounding box center [71, 74] width 56 height 9
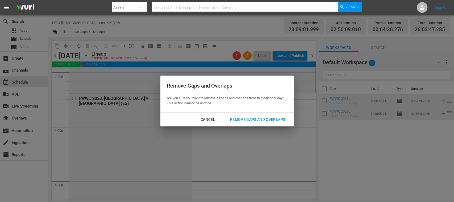
click at [236, 115] on button "Remove Gaps and Overlaps" at bounding box center [258, 120] width 68 height 10
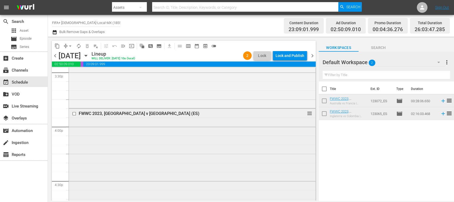
click at [74, 113] on input "checkbox" at bounding box center [75, 113] width 6 height 5
click at [86, 47] on span "delete_forever_outlined" at bounding box center [87, 45] width 5 height 5
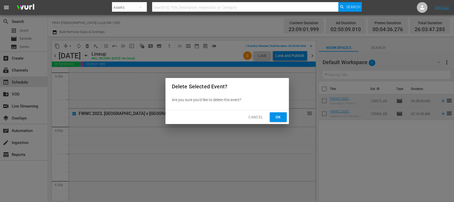
click at [278, 117] on span "Ok" at bounding box center [278, 117] width 9 height 7
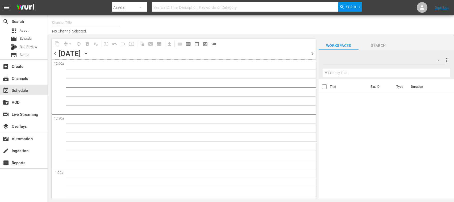
type input "FIFA+ [DEMOGRAPHIC_DATA]-Local-MX (1855)"
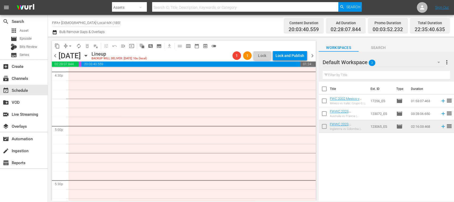
scroll to position [1669, 0]
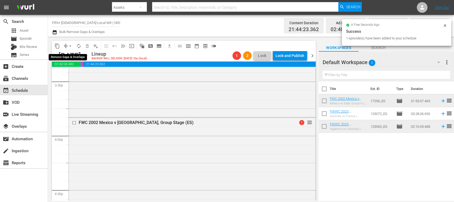
click at [69, 45] on span "arrow_drop_down" at bounding box center [70, 45] width 5 height 5
click at [83, 74] on li "Align to End of Previous Day" at bounding box center [71, 74] width 56 height 9
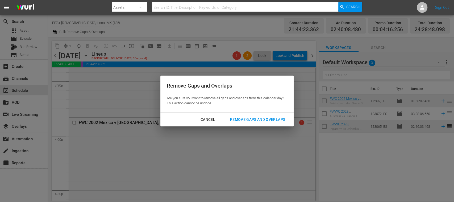
click at [252, 119] on div "Remove Gaps and Overlaps" at bounding box center [258, 119] width 64 height 7
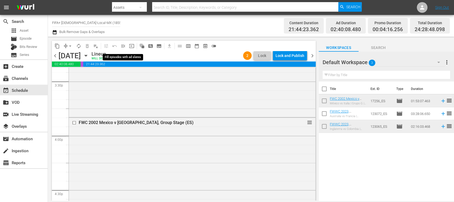
click at [123, 46] on span "menu_open" at bounding box center [123, 45] width 5 height 5
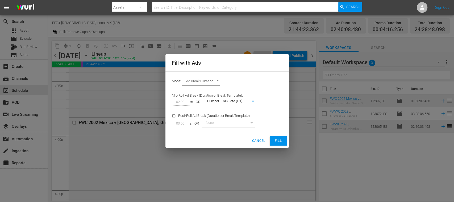
click at [274, 139] on span "Fill" at bounding box center [278, 141] width 9 height 6
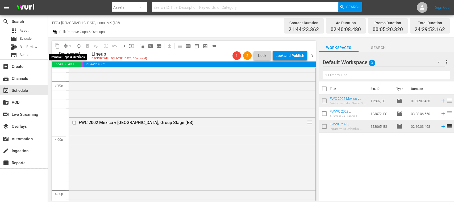
click at [71, 46] on span "arrow_drop_down" at bounding box center [70, 45] width 5 height 5
click at [78, 73] on li "Align to End of Previous Day" at bounding box center [71, 74] width 56 height 9
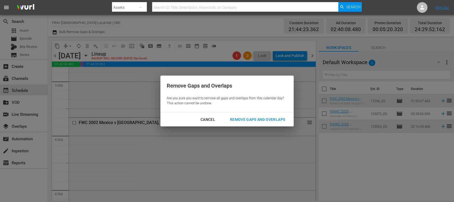
click at [243, 119] on div "Remove Gaps and Overlaps" at bounding box center [258, 119] width 64 height 7
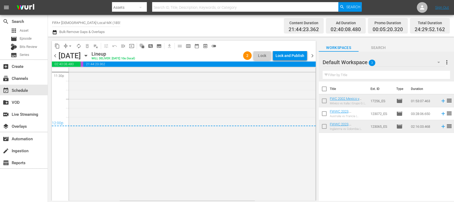
scroll to position [0, 0]
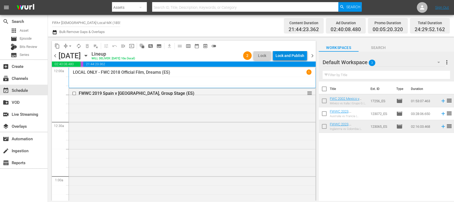
click at [293, 57] on div "Lock and Publish" at bounding box center [290, 56] width 29 height 10
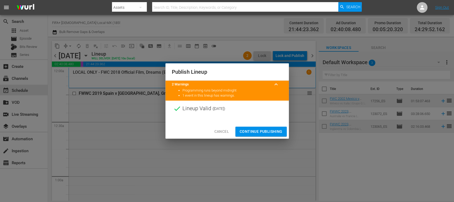
click at [265, 131] on span "Continue Publishing" at bounding box center [261, 131] width 43 height 7
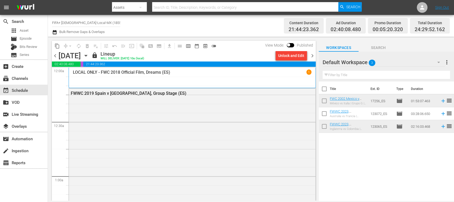
click at [314, 56] on span "chevron_right" at bounding box center [312, 55] width 7 height 7
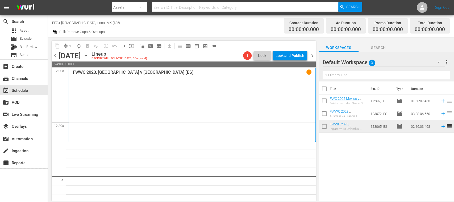
click at [448, 63] on span "more_vert" at bounding box center [447, 62] width 6 height 6
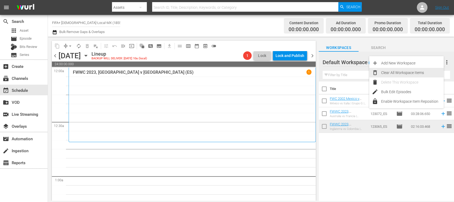
click at [423, 71] on div "Clear All Workspace Items" at bounding box center [412, 73] width 63 height 10
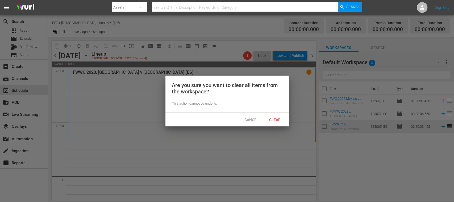
click at [281, 119] on span "Clear" at bounding box center [275, 120] width 20 height 4
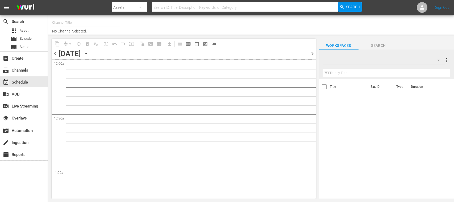
type input "FIFA+ [DEMOGRAPHIC_DATA]-Local-MX (1855)"
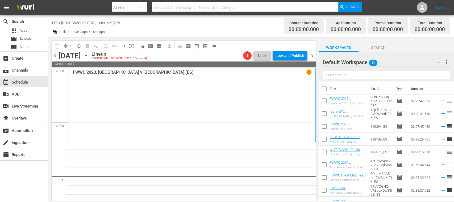
click at [325, 88] on input "checkbox" at bounding box center [324, 89] width 11 height 11
checkbox input "true"
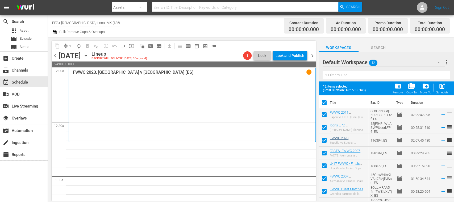
checkbox input "true"
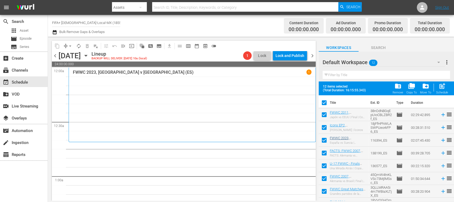
checkbox input "true"
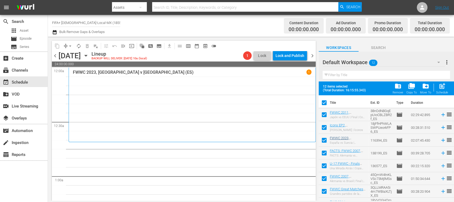
checkbox input "true"
click at [444, 87] on span "post_add" at bounding box center [442, 85] width 7 height 7
checkbox input "false"
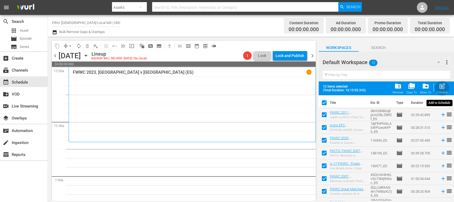
checkbox input "false"
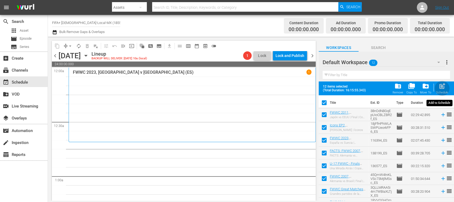
checkbox input "false"
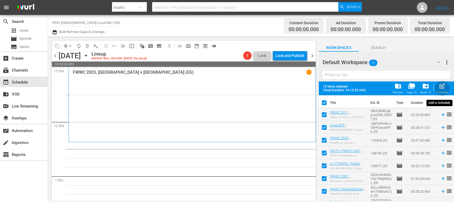
checkbox input "false"
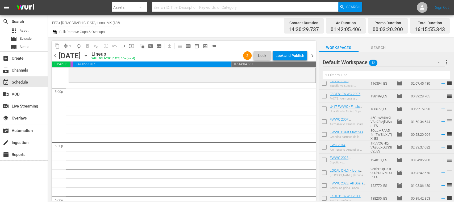
scroll to position [46, 0]
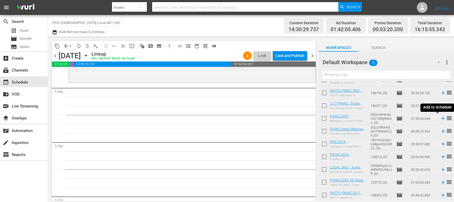
click at [441, 119] on icon at bounding box center [442, 118] width 3 height 3
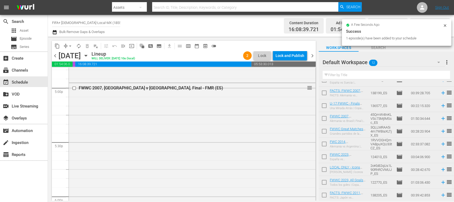
scroll to position [0, 0]
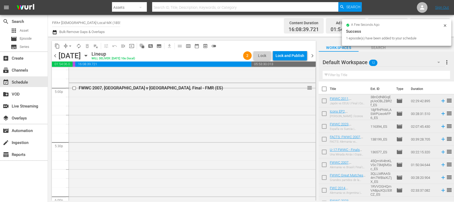
click at [325, 102] on input "checkbox" at bounding box center [324, 101] width 11 height 11
checkbox input "true"
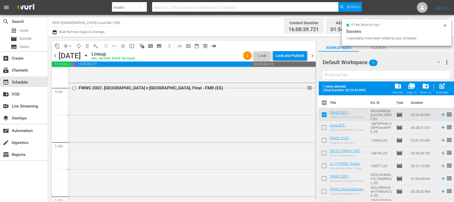
click at [325, 126] on input "checkbox" at bounding box center [324, 128] width 11 height 11
checkbox input "true"
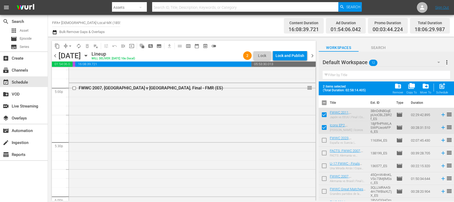
click at [325, 141] on input "checkbox" at bounding box center [324, 141] width 11 height 11
checkbox input "true"
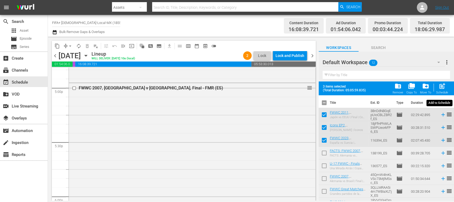
click at [443, 89] on span "post_add" at bounding box center [442, 85] width 7 height 7
checkbox input "false"
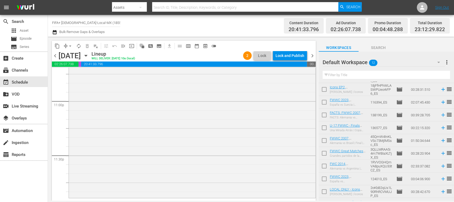
scroll to position [24, 0]
click at [441, 128] on icon at bounding box center [442, 127] width 3 height 3
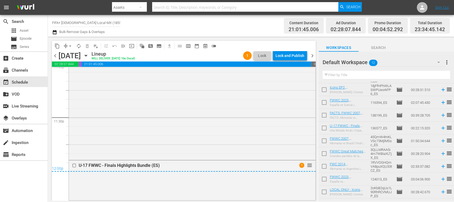
scroll to position [0, 0]
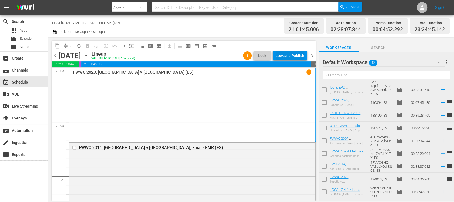
click at [296, 55] on div "Lock and Publish" at bounding box center [290, 56] width 29 height 10
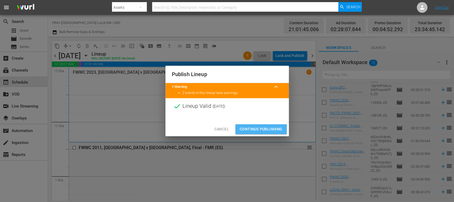
click at [270, 129] on span "Continue Publishing" at bounding box center [261, 129] width 43 height 7
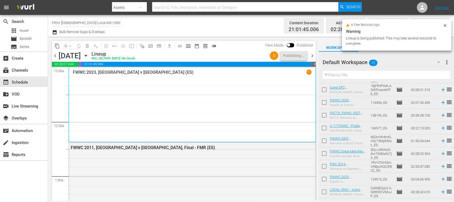
click at [313, 56] on span "chevron_right" at bounding box center [312, 55] width 7 height 7
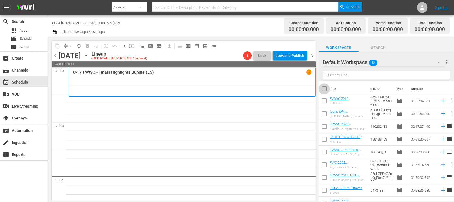
click at [324, 89] on input "checkbox" at bounding box center [324, 89] width 11 height 11
checkbox input "true"
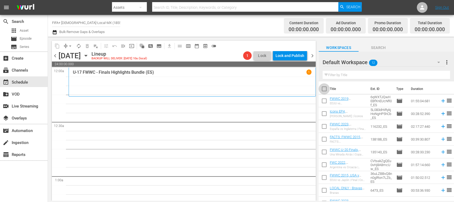
checkbox input "true"
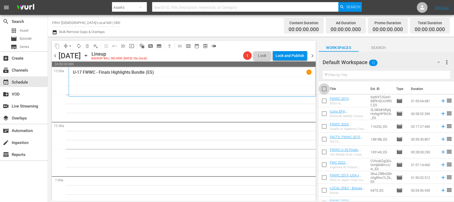
checkbox input "true"
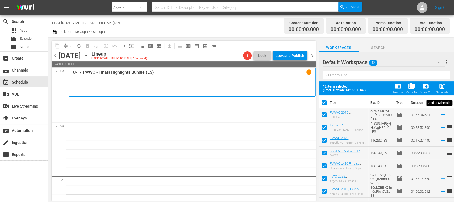
click at [442, 88] on span "post_add" at bounding box center [442, 85] width 7 height 7
checkbox input "false"
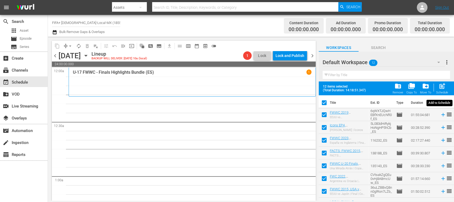
checkbox input "false"
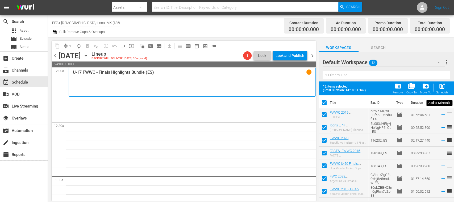
checkbox input "false"
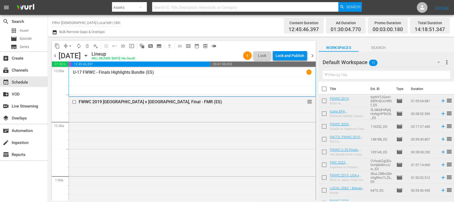
click at [324, 178] on input "checkbox" at bounding box center [324, 178] width 11 height 11
checkbox input "true"
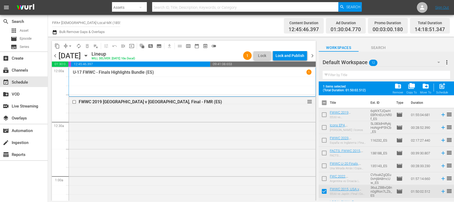
scroll to position [60, 0]
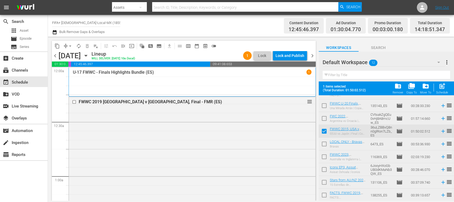
click at [324, 144] on input "checkbox" at bounding box center [324, 144] width 11 height 11
checkbox input "true"
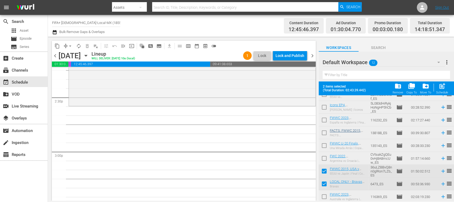
scroll to position [20, 0]
click at [323, 144] on input "checkbox" at bounding box center [324, 147] width 11 height 11
checkbox input "true"
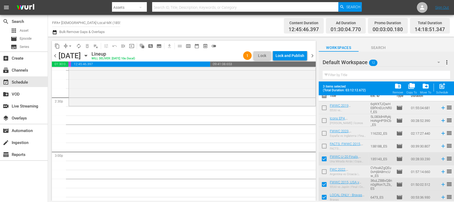
scroll to position [0, 0]
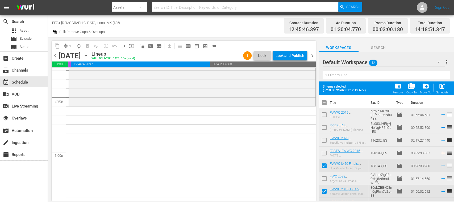
click at [324, 152] on input "checkbox" at bounding box center [324, 153] width 11 height 11
checkbox input "true"
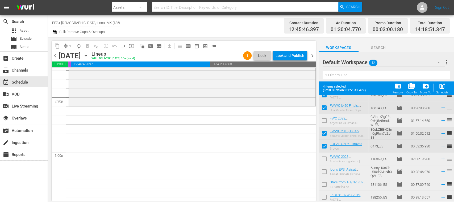
scroll to position [60, 0]
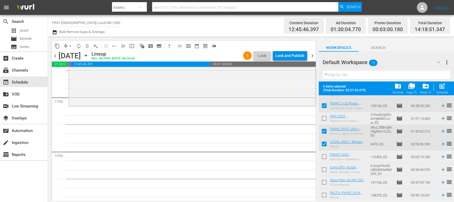
click at [324, 183] on input "checkbox" at bounding box center [324, 183] width 11 height 11
checkbox input "true"
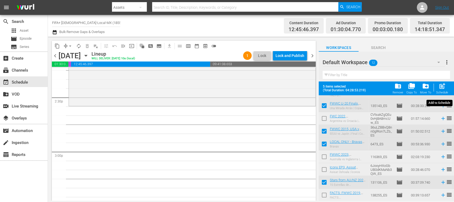
click at [444, 89] on span "post_add" at bounding box center [442, 85] width 7 height 7
checkbox input "false"
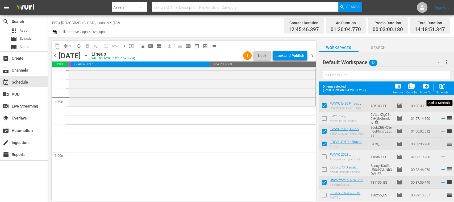
checkbox input "false"
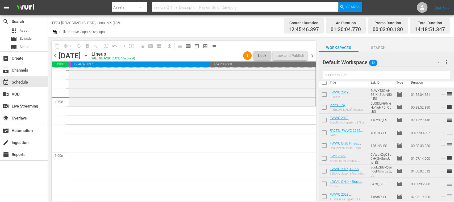
scroll to position [0, 0]
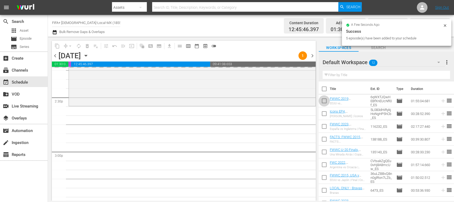
click at [323, 101] on input "checkbox" at bounding box center [324, 101] width 11 height 11
checkbox input "true"
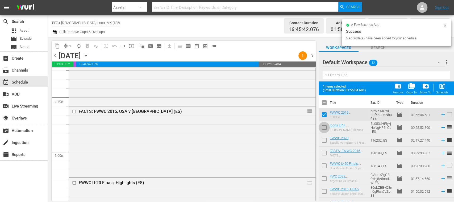
click at [325, 126] on input "checkbox" at bounding box center [324, 128] width 11 height 11
checkbox input "true"
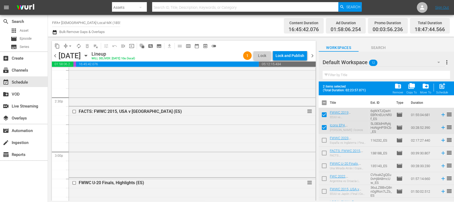
click at [325, 140] on input "checkbox" at bounding box center [324, 141] width 11 height 11
checkbox input "true"
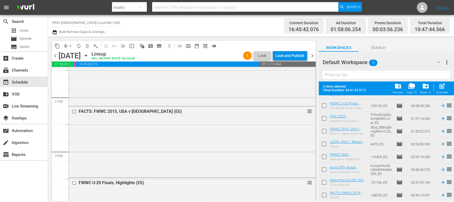
click at [324, 194] on input "checkbox" at bounding box center [324, 196] width 11 height 11
checkbox input "true"
click at [445, 88] on span "post_add" at bounding box center [442, 85] width 7 height 7
checkbox input "false"
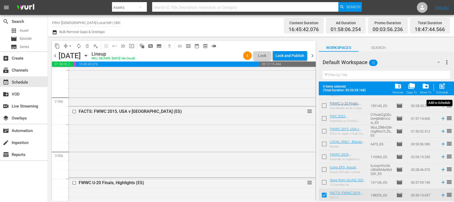
checkbox input "false"
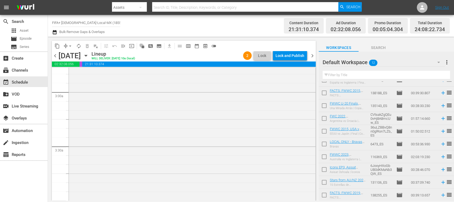
scroll to position [0, 0]
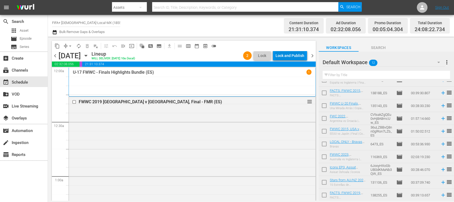
click at [300, 57] on div "Lock and Publish" at bounding box center [290, 56] width 29 height 10
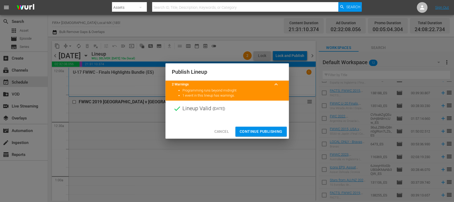
click at [225, 130] on span "Cancel" at bounding box center [221, 131] width 15 height 7
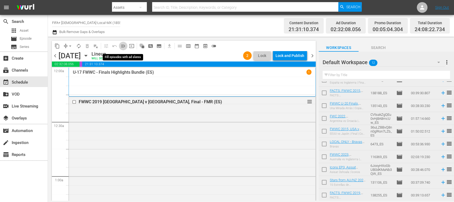
click at [123, 46] on span "menu_open" at bounding box center [123, 45] width 5 height 5
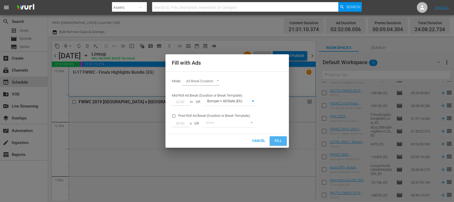
click at [280, 138] on span "Fill" at bounding box center [278, 141] width 9 height 6
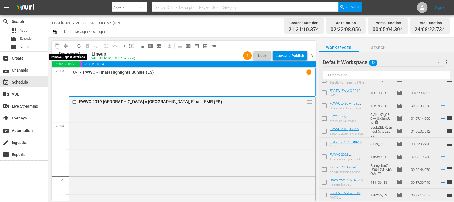
click at [70, 45] on span "arrow_drop_down" at bounding box center [70, 45] width 5 height 5
click at [79, 72] on li "Align to End of Previous Day" at bounding box center [71, 74] width 56 height 9
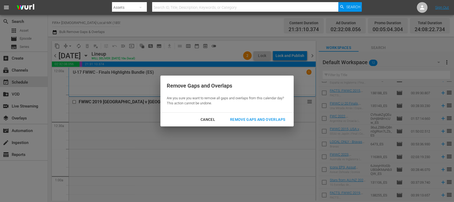
click at [248, 119] on div "Remove Gaps and Overlaps" at bounding box center [258, 119] width 64 height 7
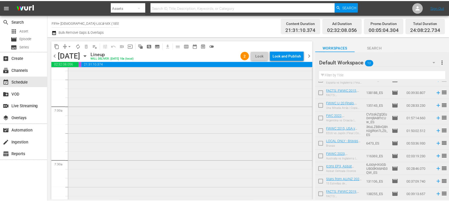
scroll to position [626, 0]
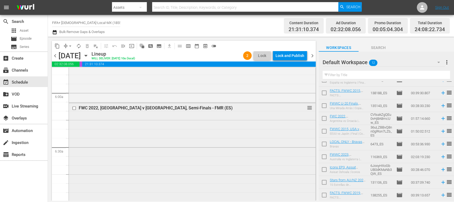
click at [164, 111] on div "FWC 2022, Argentina v Croatia, Semi-Finals - FMR (ES)" at bounding box center [179, 108] width 216 height 6
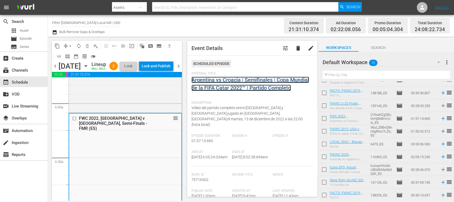
click at [216, 78] on link "Argentina vs Croacia | Semifinales | Copa Mundial de la FIFA Catar 2022™ | Part…" at bounding box center [251, 84] width 118 height 14
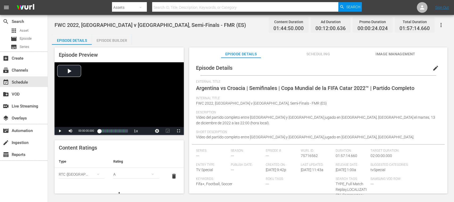
click at [120, 40] on div "Episode Builder" at bounding box center [112, 40] width 40 height 13
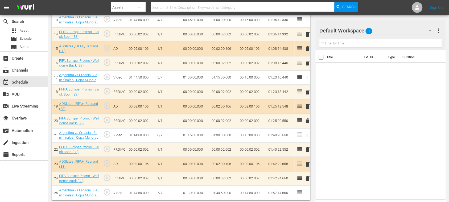
scroll to position [60, 0]
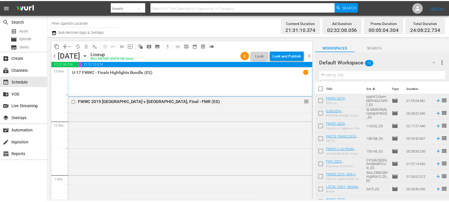
scroll to position [1663, 0]
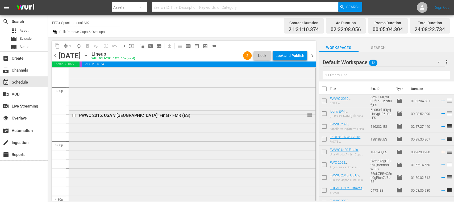
click at [153, 117] on div "FWWC 2015, USA v Japan, Final - FMR (ES)" at bounding box center [183, 115] width 208 height 5
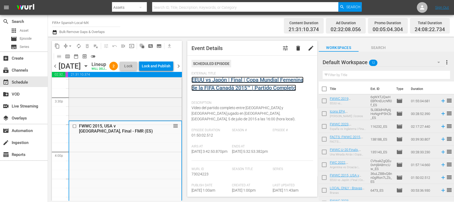
click at [214, 80] on link "EEUU vs Japón | Final | Copa Mundial Femenina de la FIFA Canadá 2015™ | Partido…" at bounding box center [248, 84] width 112 height 14
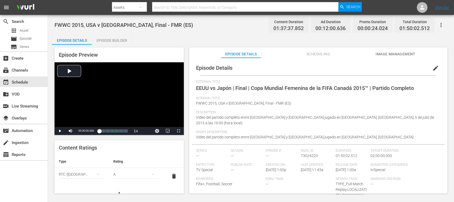
click at [121, 40] on div "Episode Builder" at bounding box center [112, 40] width 40 height 13
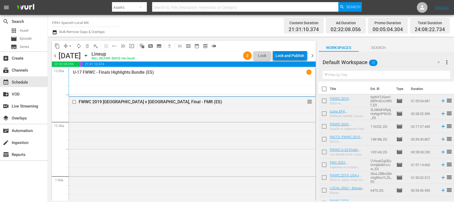
click at [292, 57] on div "Lock and Publish" at bounding box center [290, 56] width 29 height 10
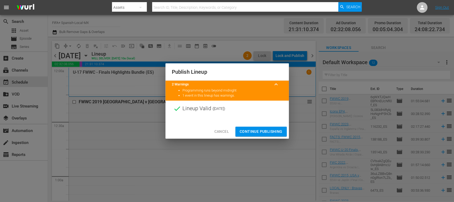
click at [267, 133] on span "Continue Publishing" at bounding box center [261, 131] width 43 height 7
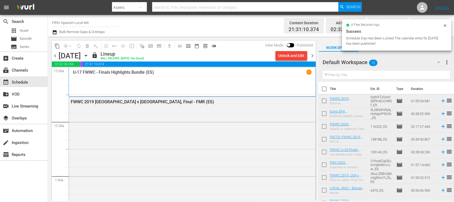
click at [445, 26] on icon at bounding box center [445, 25] width 2 height 2
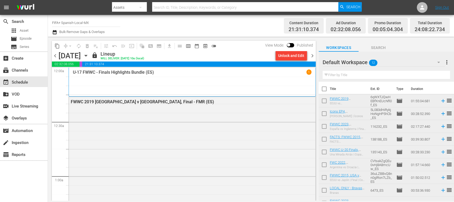
click at [56, 58] on span "chevron_left" at bounding box center [55, 55] width 7 height 7
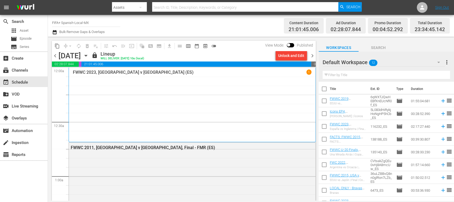
click at [313, 55] on span "chevron_right" at bounding box center [312, 55] width 7 height 7
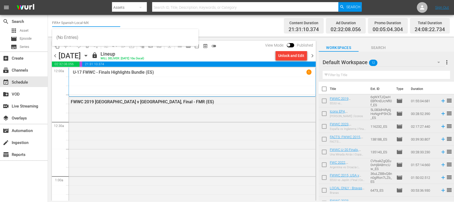
drag, startPoint x: 64, startPoint y: 23, endPoint x: 118, endPoint y: 23, distance: 53.7
click at [118, 23] on input "FIFA+ Spanish-Local-MX" at bounding box center [86, 22] width 68 height 13
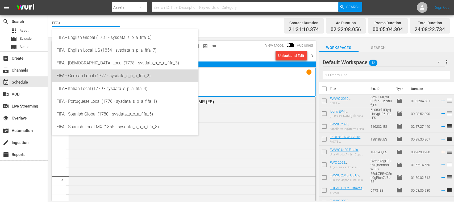
click at [90, 74] on div "FIFA+ German Local (1777 - sysdata_s_p_a_fifa_2)" at bounding box center [125, 75] width 138 height 13
type input "FIFA+ German Local (1777 - sysdata_s_p_a_fifa_2)"
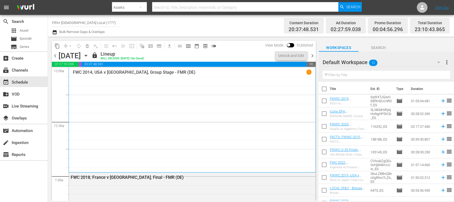
click at [55, 55] on span "chevron_left" at bounding box center [55, 55] width 7 height 7
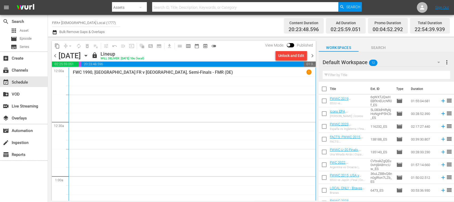
click at [291, 57] on div "Unlock and Edit" at bounding box center [291, 56] width 26 height 10
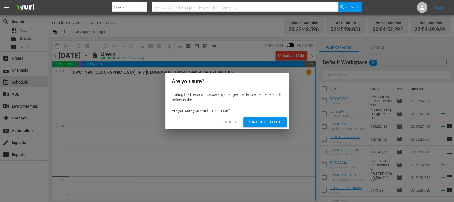
click at [272, 123] on span "Continue to Edit" at bounding box center [265, 122] width 35 height 7
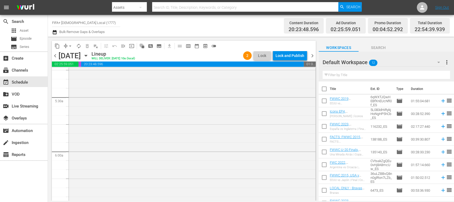
scroll to position [662, 0]
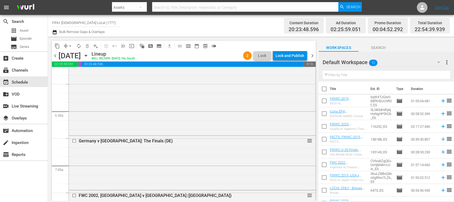
click at [94, 47] on span "playlist_remove_outlined" at bounding box center [95, 45] width 5 height 5
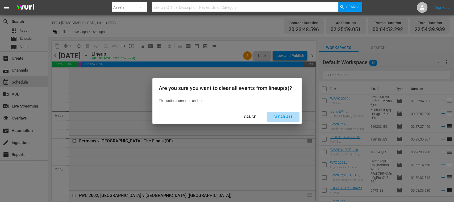
click at [283, 116] on div "Clear All" at bounding box center [283, 117] width 28 height 7
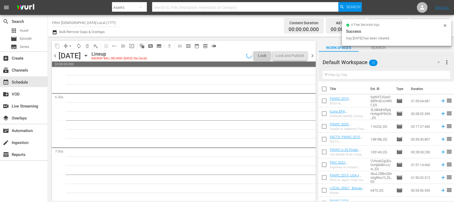
click at [312, 55] on span "chevron_right" at bounding box center [312, 55] width 7 height 7
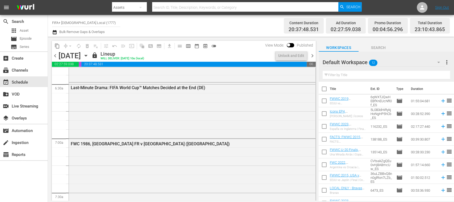
scroll to position [680, 0]
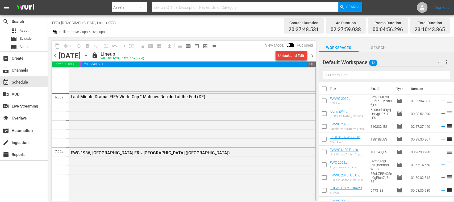
click at [295, 56] on div "Unlock and Edit" at bounding box center [291, 56] width 26 height 10
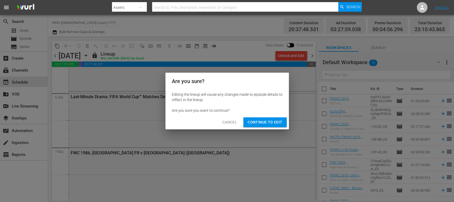
click at [276, 124] on span "Continue to Edit" at bounding box center [265, 122] width 35 height 7
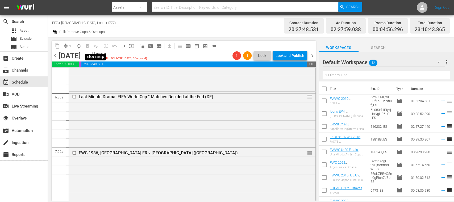
click at [97, 47] on span "playlist_remove_outlined" at bounding box center [95, 45] width 5 height 5
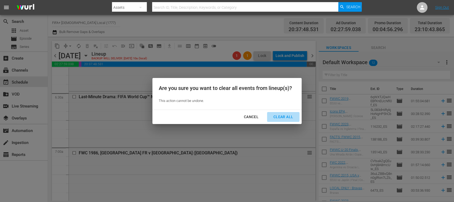
click at [283, 116] on div "Clear All" at bounding box center [283, 117] width 28 height 7
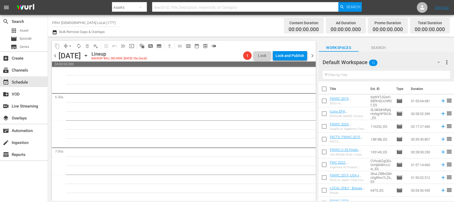
scroll to position [689, 0]
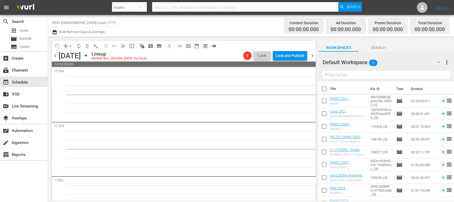
click at [54, 56] on span "chevron_left" at bounding box center [55, 55] width 7 height 7
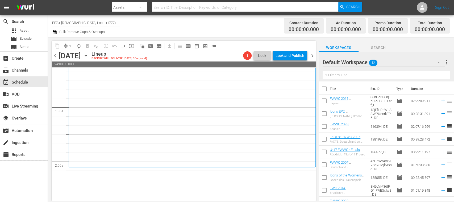
scroll to position [169, 0]
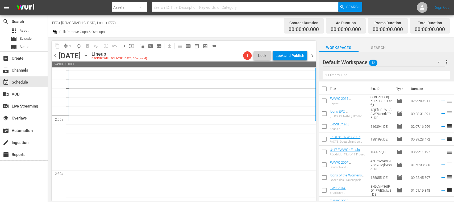
click at [324, 88] on input "checkbox" at bounding box center [324, 89] width 11 height 11
checkbox input "true"
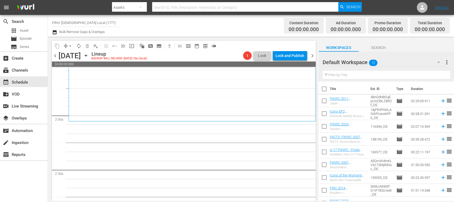
checkbox input "true"
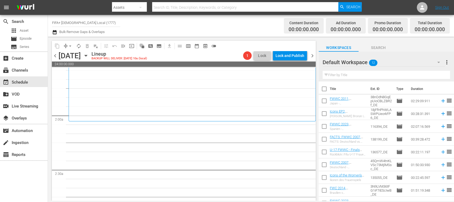
checkbox input "true"
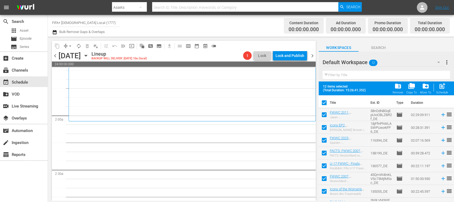
scroll to position [60, 0]
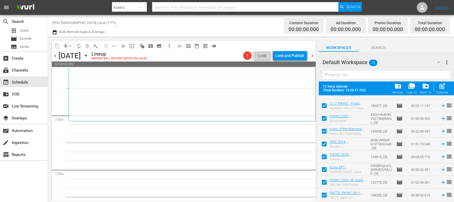
click at [444, 89] on span "post_add" at bounding box center [442, 85] width 7 height 7
checkbox input "false"
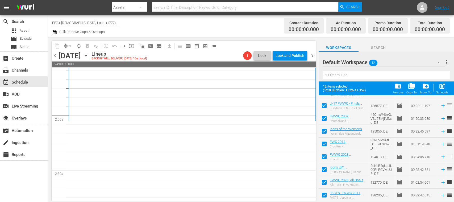
checkbox input "false"
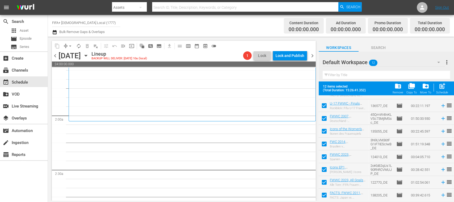
checkbox input "false"
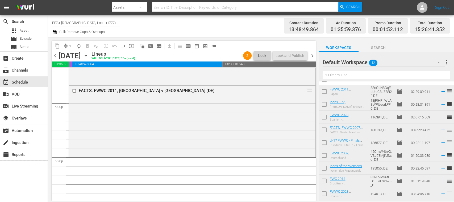
scroll to position [8, 0]
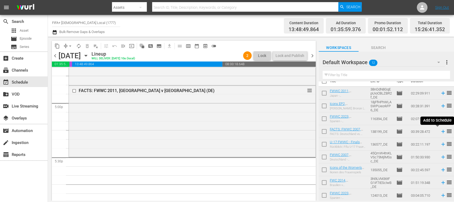
click at [441, 131] on icon at bounding box center [442, 131] width 3 height 3
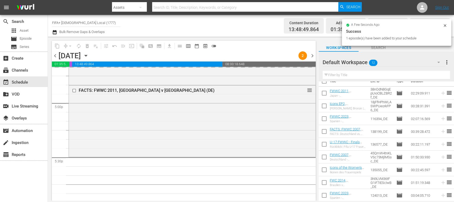
scroll to position [0, 0]
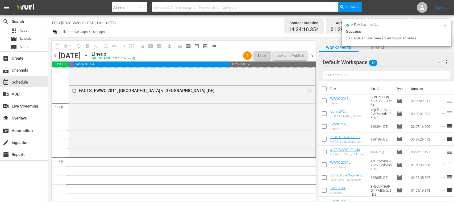
click at [327, 101] on input "checkbox" at bounding box center [324, 101] width 11 height 11
checkbox input "true"
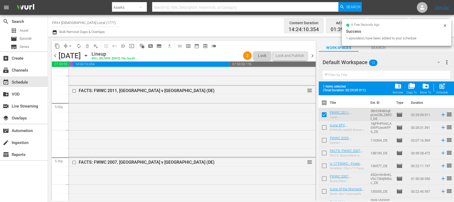
click at [325, 126] on input "checkbox" at bounding box center [324, 128] width 11 height 11
checkbox input "true"
drag, startPoint x: 325, startPoint y: 138, endPoint x: 363, endPoint y: 147, distance: 39.2
click at [325, 138] on input "checkbox" at bounding box center [324, 141] width 11 height 11
checkbox input "true"
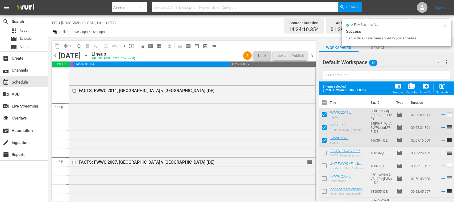
scroll to position [60, 0]
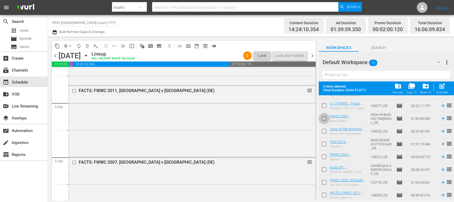
click at [325, 117] on input "checkbox" at bounding box center [324, 119] width 11 height 11
checkbox input "true"
click at [444, 88] on span "post_add" at bounding box center [442, 85] width 7 height 7
checkbox input "false"
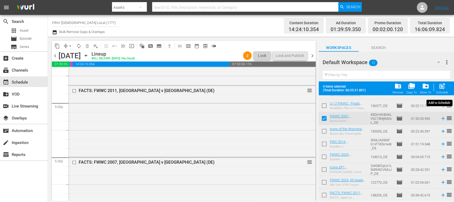
checkbox input "false"
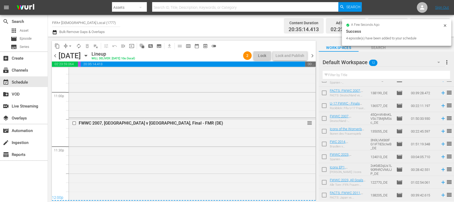
scroll to position [2454, 0]
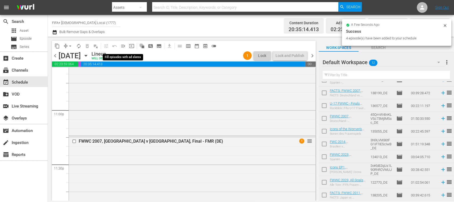
click at [123, 46] on span "menu_open" at bounding box center [123, 45] width 5 height 5
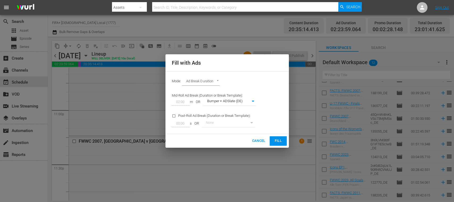
click at [273, 139] on button "Fill" at bounding box center [278, 140] width 17 height 9
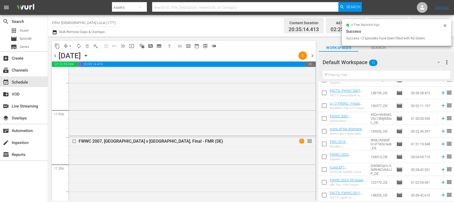
click at [70, 46] on span "arrow_drop_down" at bounding box center [70, 45] width 5 height 5
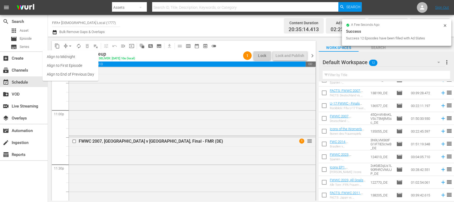
click at [81, 74] on li "Align to End of Previous Day" at bounding box center [71, 74] width 56 height 9
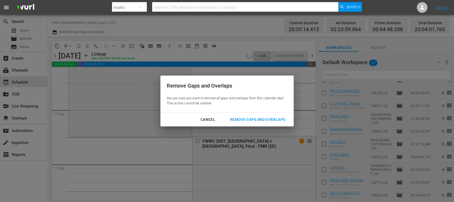
scroll to position [2463, 0]
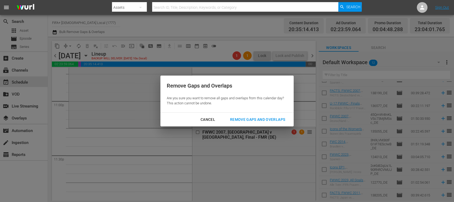
click at [262, 119] on div "Remove Gaps and Overlaps" at bounding box center [258, 119] width 64 height 7
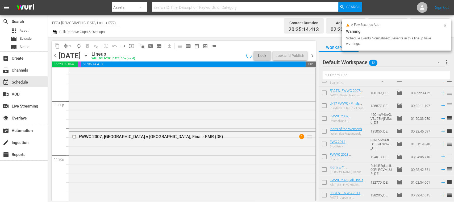
scroll to position [2454, 0]
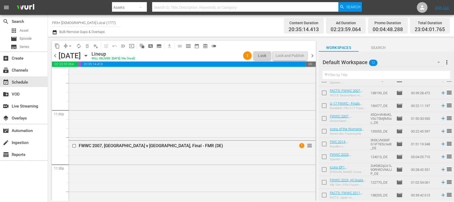
click at [312, 55] on span "chevron_right" at bounding box center [312, 55] width 7 height 7
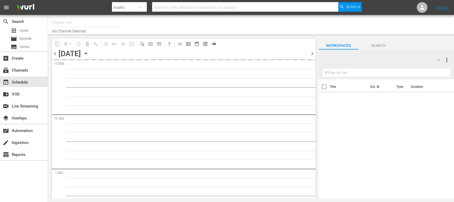
type input "FIFA+ [DEMOGRAPHIC_DATA] Local (1777)"
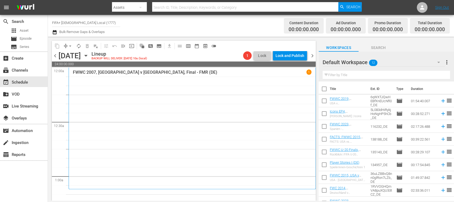
click at [326, 89] on input "checkbox" at bounding box center [324, 89] width 11 height 11
checkbox input "true"
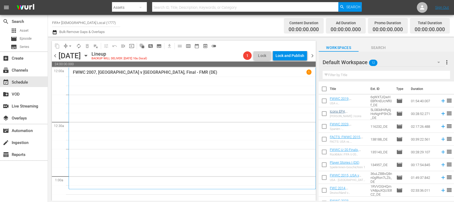
checkbox input "true"
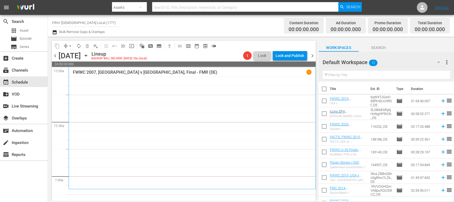
checkbox input "true"
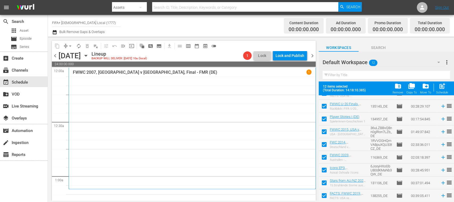
scroll to position [60, 0]
click at [446, 89] on span "post_add" at bounding box center [442, 85] width 7 height 7
checkbox input "false"
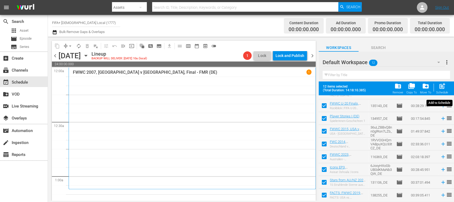
checkbox input "false"
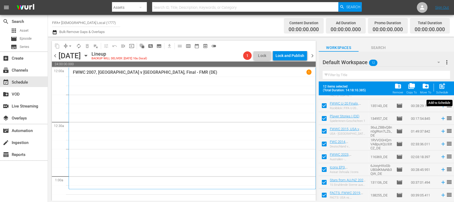
checkbox input "false"
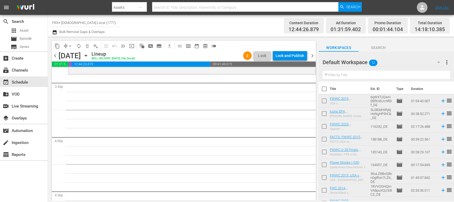
scroll to position [1637, 0]
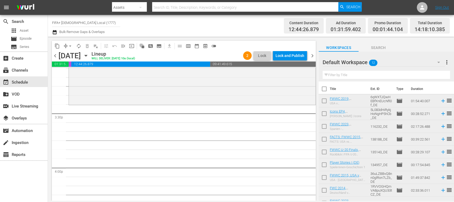
click at [324, 139] on input "checkbox" at bounding box center [324, 140] width 11 height 11
checkbox input "true"
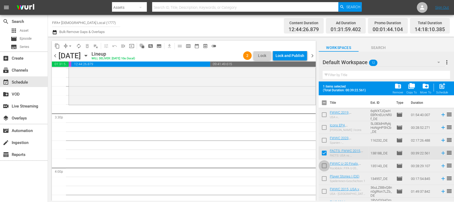
click at [323, 165] on input "checkbox" at bounding box center [324, 166] width 11 height 11
checkbox input "true"
click at [324, 178] on input "checkbox" at bounding box center [324, 179] width 11 height 11
checkbox input "true"
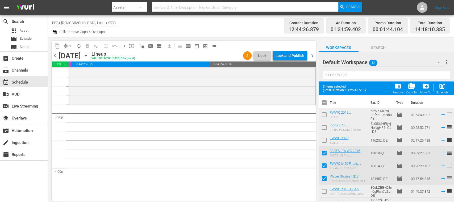
click at [324, 191] on input "checkbox" at bounding box center [324, 192] width 11 height 11
checkbox input "true"
click at [324, 152] on input "checkbox" at bounding box center [324, 153] width 11 height 11
checkbox input "false"
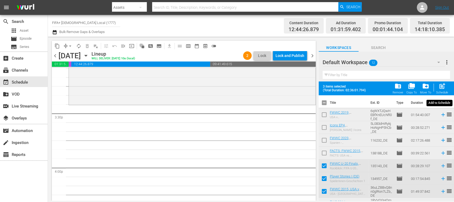
click at [442, 88] on span "post_add" at bounding box center [442, 85] width 7 height 7
checkbox input "false"
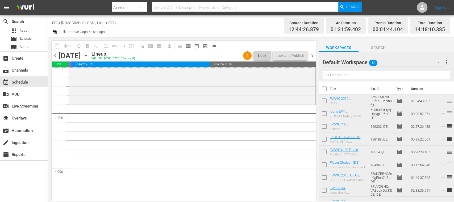
click at [325, 101] on input "checkbox" at bounding box center [324, 101] width 11 height 11
checkbox input "true"
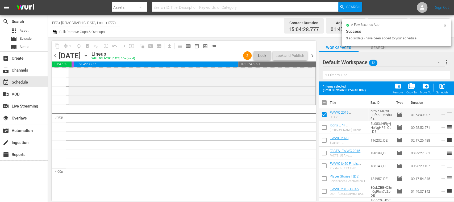
click at [322, 126] on input "checkbox" at bounding box center [324, 128] width 11 height 11
checkbox input "true"
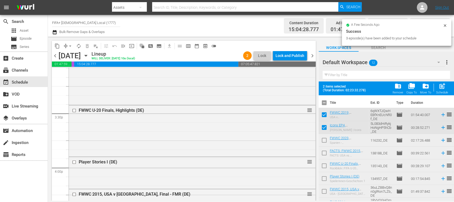
click at [325, 139] on input "checkbox" at bounding box center [324, 141] width 11 height 11
checkbox input "true"
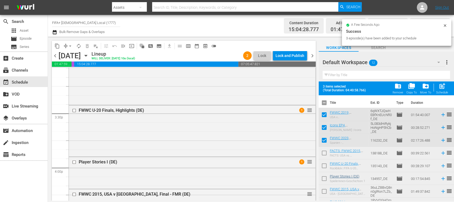
scroll to position [60, 0]
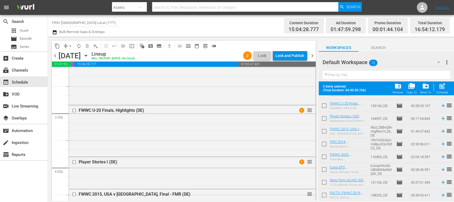
drag, startPoint x: 324, startPoint y: 183, endPoint x: 324, endPoint y: 188, distance: 5.6
click at [324, 183] on input "checkbox" at bounding box center [324, 183] width 11 height 11
checkbox input "true"
drag, startPoint x: 325, startPoint y: 194, endPoint x: 354, endPoint y: 192, distance: 29.3
click at [325, 194] on input "checkbox" at bounding box center [324, 196] width 11 height 11
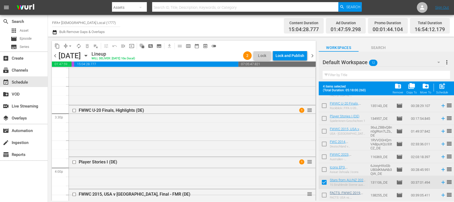
checkbox input "true"
click at [445, 90] on div "post_add Schedule" at bounding box center [442, 88] width 12 height 12
checkbox input "false"
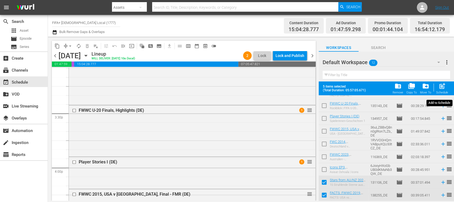
checkbox input "false"
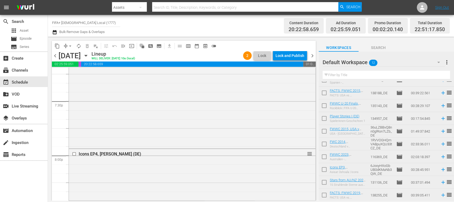
scroll to position [2068, 0]
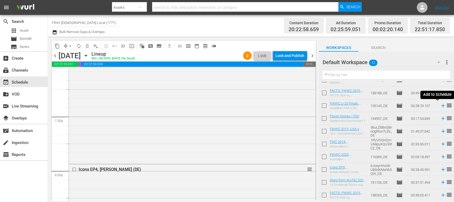
click at [440, 105] on icon at bounding box center [443, 106] width 6 height 6
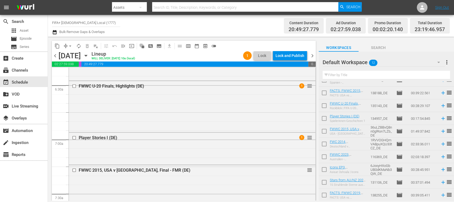
scroll to position [0, 0]
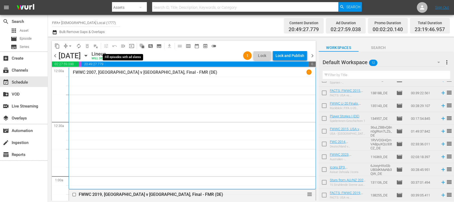
click at [120, 45] on button "menu_open" at bounding box center [123, 46] width 9 height 9
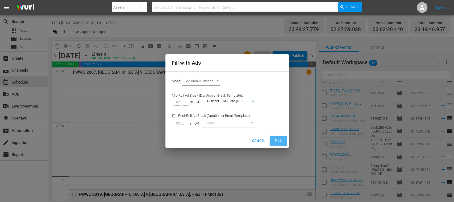
click at [278, 138] on span "Fill" at bounding box center [278, 141] width 9 height 6
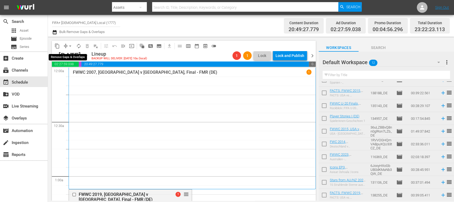
click at [71, 45] on span "arrow_drop_down" at bounding box center [70, 45] width 5 height 5
click at [86, 74] on li "Align to End of Previous Day" at bounding box center [71, 74] width 56 height 9
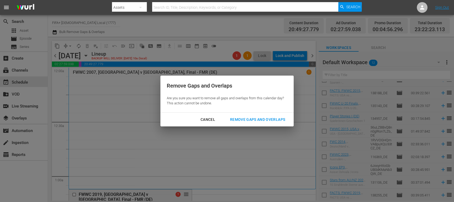
click at [251, 118] on div "Remove Gaps and Overlaps" at bounding box center [258, 119] width 64 height 7
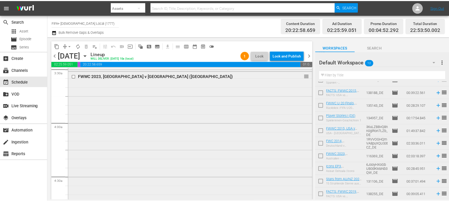
scroll to position [568, 0]
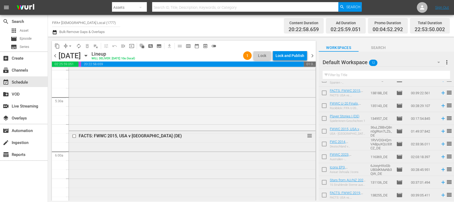
click at [142, 133] on div "FACTS: FWWC 2015, USA v [GEOGRAPHIC_DATA] (DE)" at bounding box center [183, 135] width 208 height 5
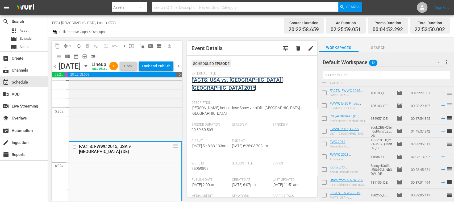
click at [223, 78] on link "FACTS: USA vs. [GEOGRAPHIC_DATA] | [GEOGRAPHIC_DATA] 2015" at bounding box center [238, 84] width 92 height 14
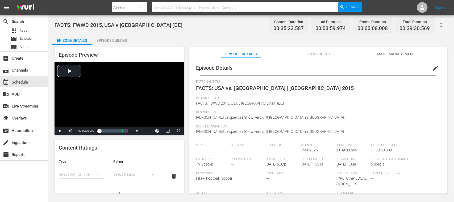
click at [121, 43] on div "Episode Builder" at bounding box center [112, 40] width 40 height 13
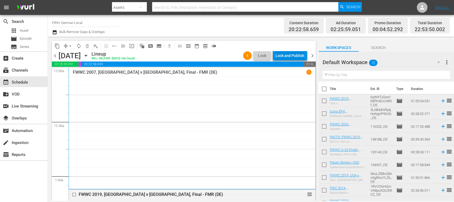
click at [294, 57] on div "Lock and Publish" at bounding box center [290, 56] width 29 height 10
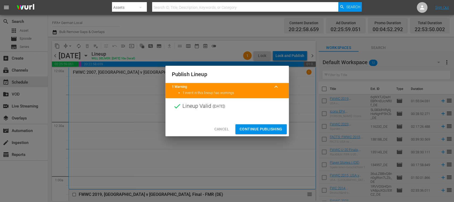
click at [267, 130] on span "Continue Publishing" at bounding box center [261, 129] width 43 height 7
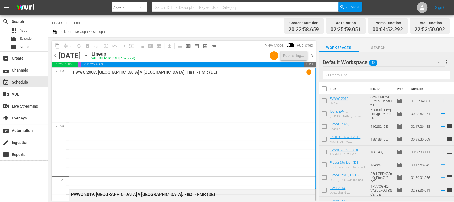
click at [56, 56] on span "chevron_left" at bounding box center [55, 55] width 7 height 7
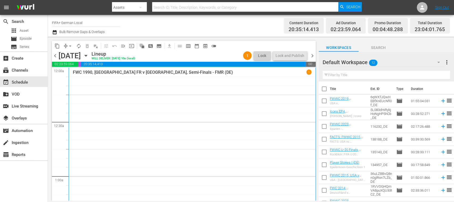
click at [312, 55] on span "chevron_right" at bounding box center [312, 55] width 7 height 7
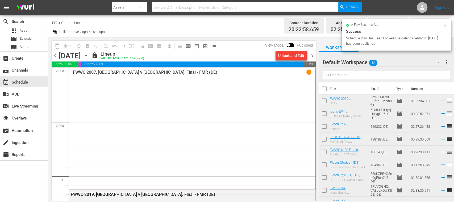
click at [55, 56] on span "chevron_left" at bounding box center [55, 55] width 7 height 7
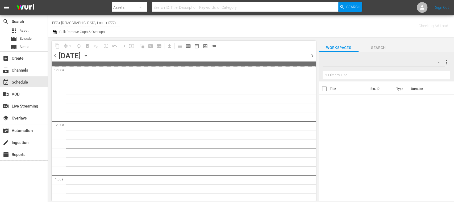
type input "FIFA+ [DEMOGRAPHIC_DATA] Local (1777)"
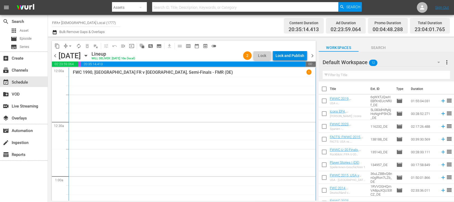
click at [292, 55] on div "Lock and Publish" at bounding box center [290, 56] width 29 height 10
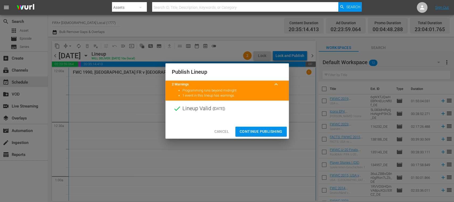
click at [272, 130] on span "Continue Publishing" at bounding box center [261, 131] width 43 height 7
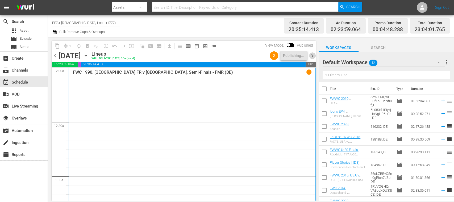
click at [313, 56] on span "chevron_right" at bounding box center [312, 55] width 7 height 7
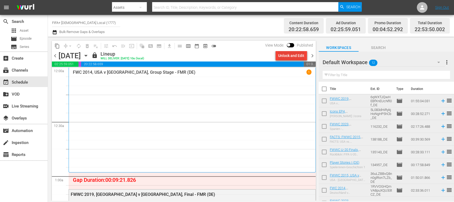
click at [286, 56] on div "Unlock and Edit" at bounding box center [291, 56] width 26 height 10
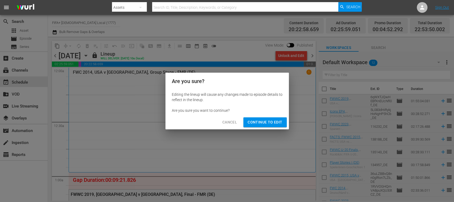
click at [227, 123] on span "Cancel" at bounding box center [229, 122] width 15 height 7
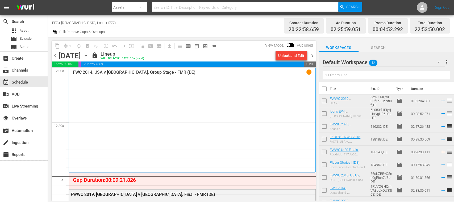
click at [55, 57] on span "chevron_left" at bounding box center [55, 55] width 7 height 7
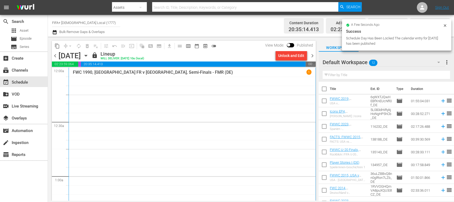
click at [313, 56] on span "chevron_right" at bounding box center [312, 55] width 7 height 7
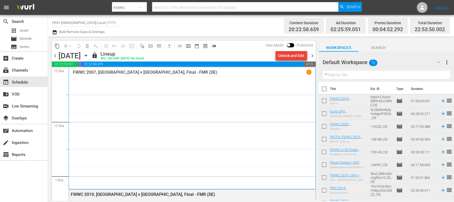
click at [301, 56] on div "Unlock and Edit" at bounding box center [291, 56] width 26 height 10
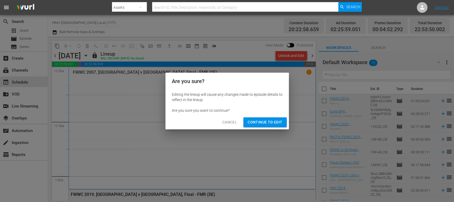
click at [270, 122] on span "Continue to Edit" at bounding box center [265, 122] width 35 height 7
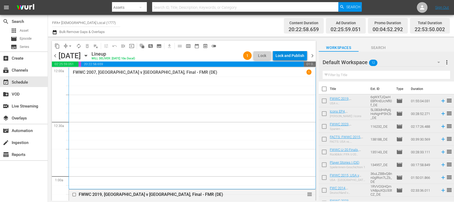
click at [295, 55] on div "Lock and Publish" at bounding box center [290, 56] width 29 height 10
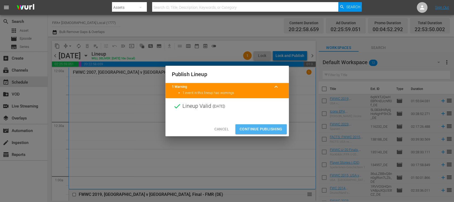
click at [271, 127] on span "Continue Publishing" at bounding box center [261, 129] width 43 height 7
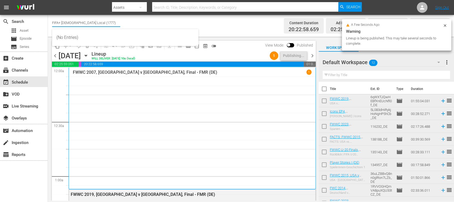
drag, startPoint x: 63, startPoint y: 24, endPoint x: 113, endPoint y: 24, distance: 49.5
click at [113, 24] on input "FIFA+ [DEMOGRAPHIC_DATA] Local (1777)" at bounding box center [86, 22] width 68 height 13
type input "FIFA+"
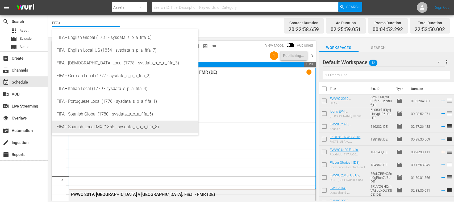
click at [94, 126] on div "FIFA+ Spanish-Local-MX (1855 - sysdata_s_p_a_fifa_8)" at bounding box center [125, 127] width 138 height 13
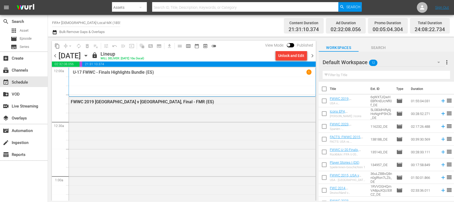
click at [56, 56] on span "chevron_left" at bounding box center [55, 55] width 7 height 7
